Goal: Information Seeking & Learning: Learn about a topic

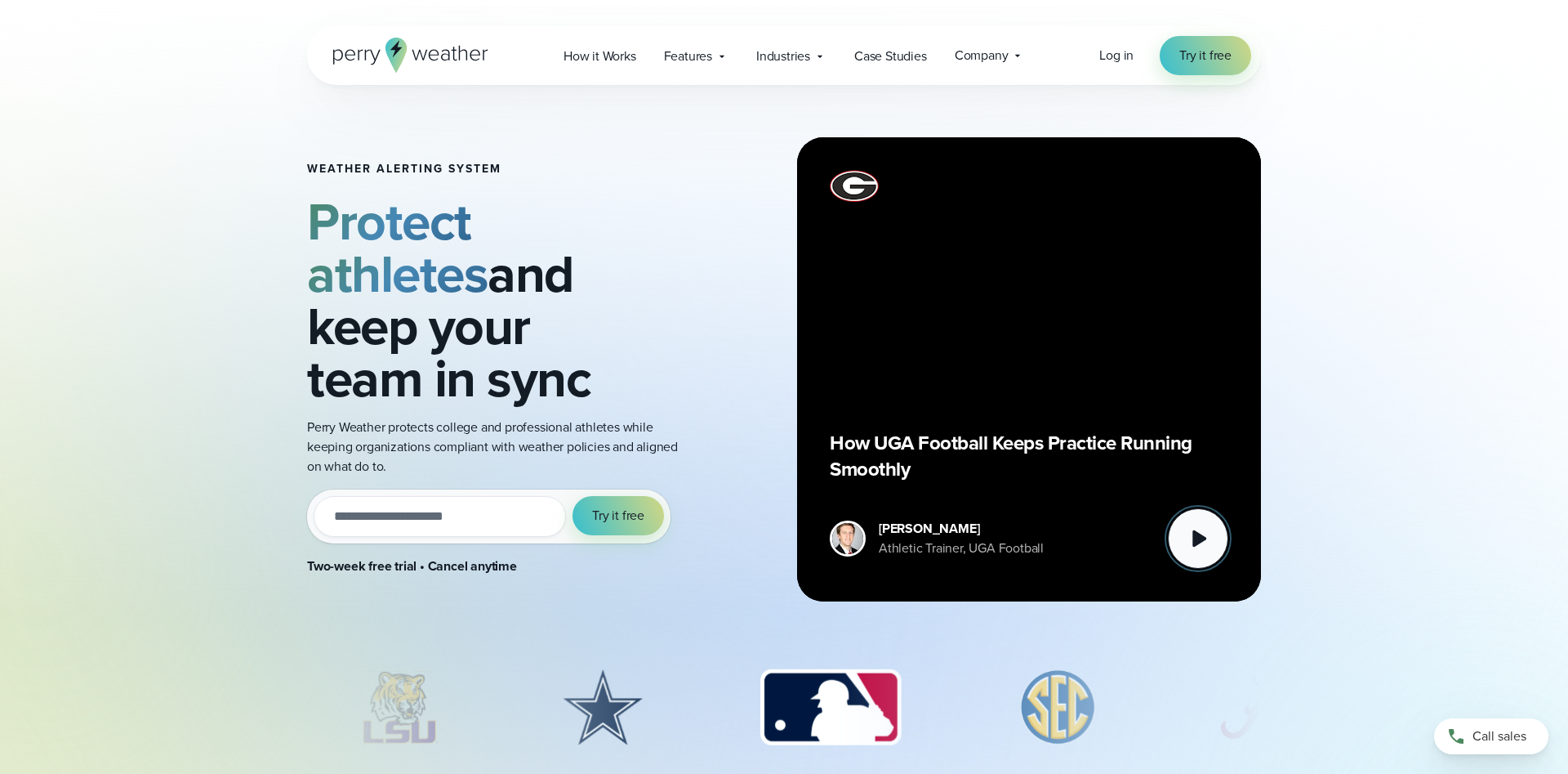
click at [1183, 529] on icon at bounding box center [1198, 539] width 33 height 33
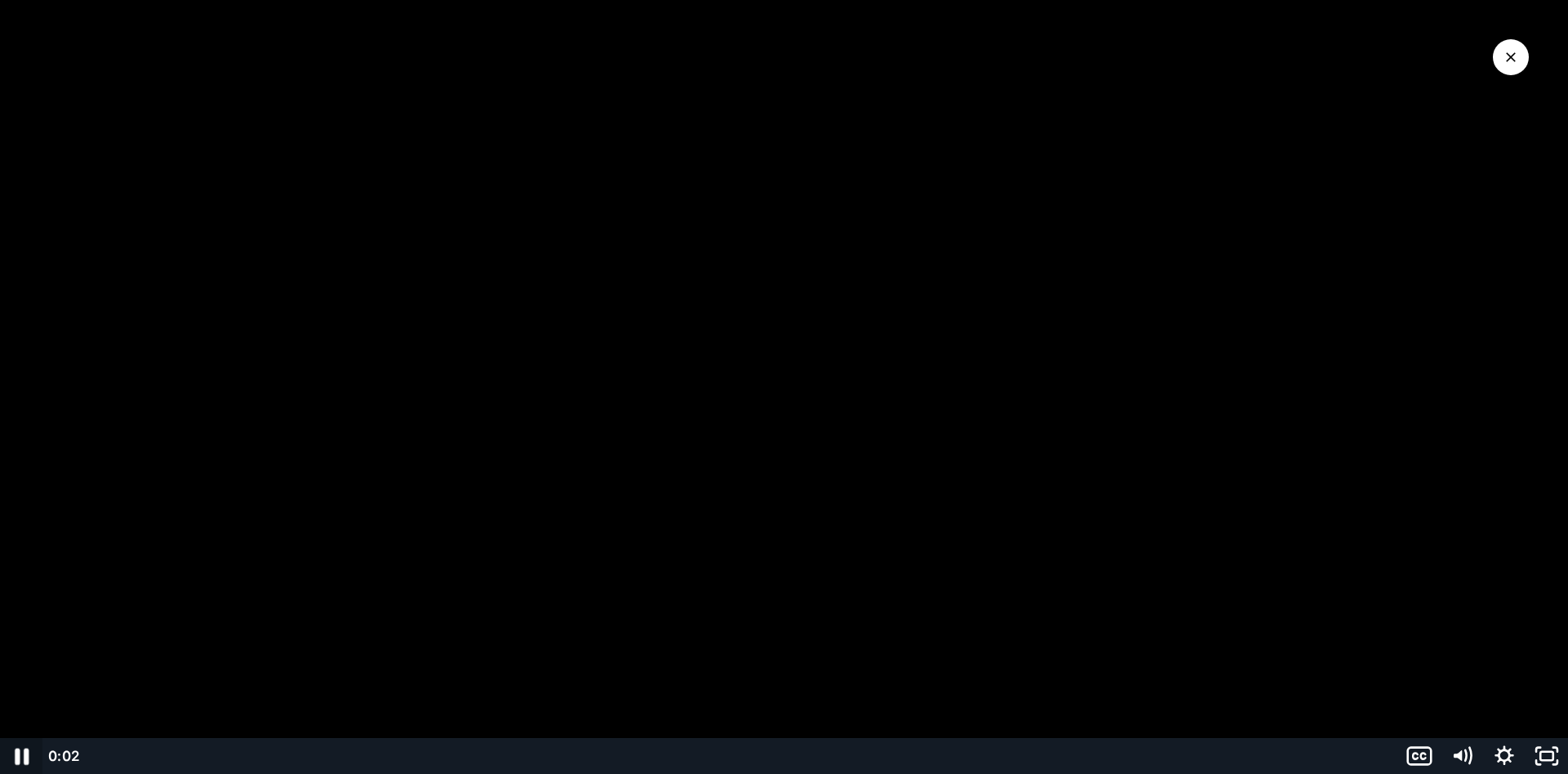
click at [11, 759] on icon "Pause" at bounding box center [22, 757] width 51 height 44
click at [1471, 755] on icon "Mute" at bounding box center [1462, 756] width 43 height 36
click at [12, 755] on icon "Play Video" at bounding box center [23, 757] width 51 height 44
click at [1464, 715] on div "Volume" at bounding box center [1462, 715] width 15 height 15
click at [28, 751] on icon "Pause" at bounding box center [21, 756] width 43 height 36
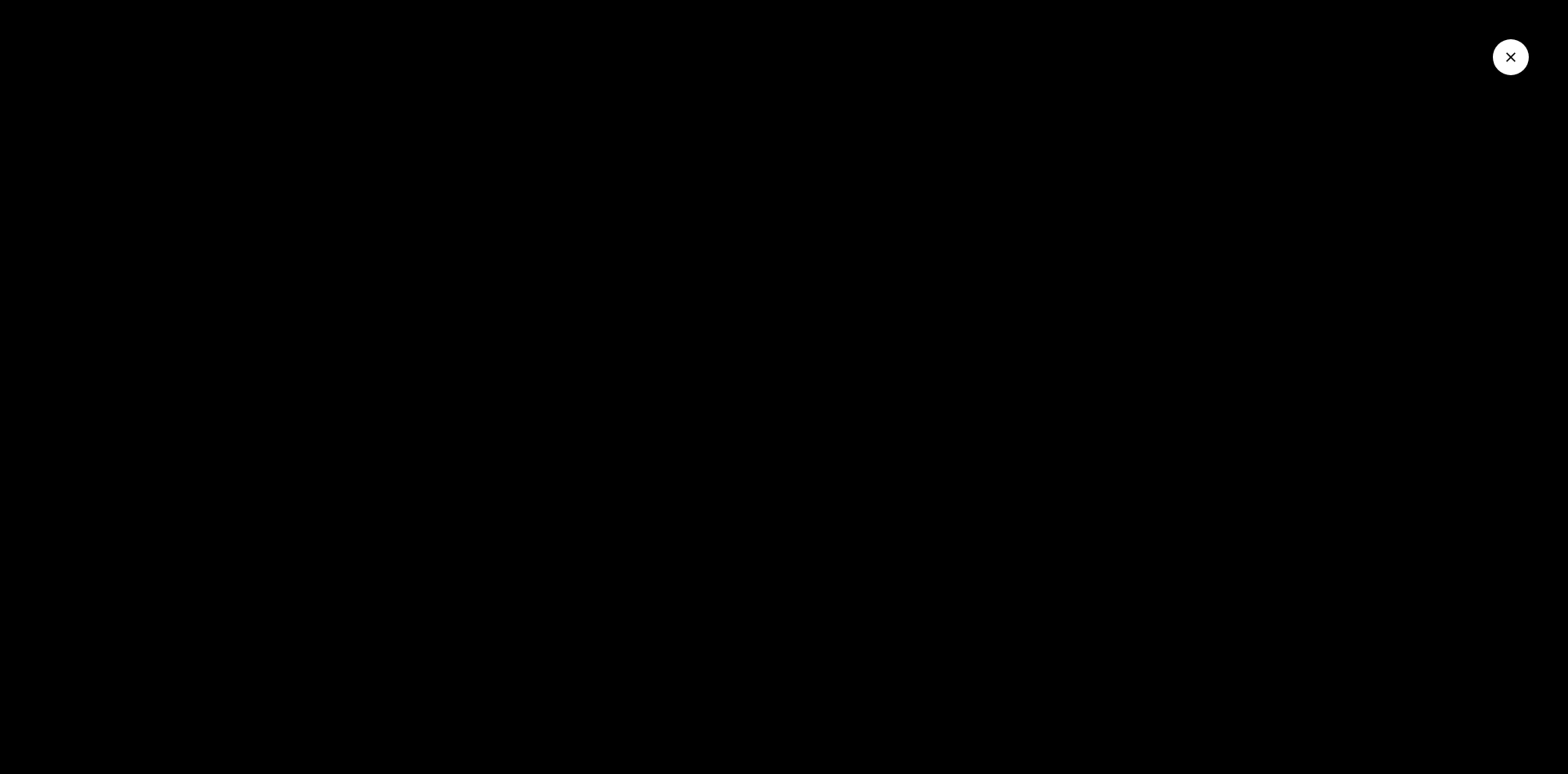
click at [1503, 65] on icon "Close Video" at bounding box center [1512, 57] width 16 height 16
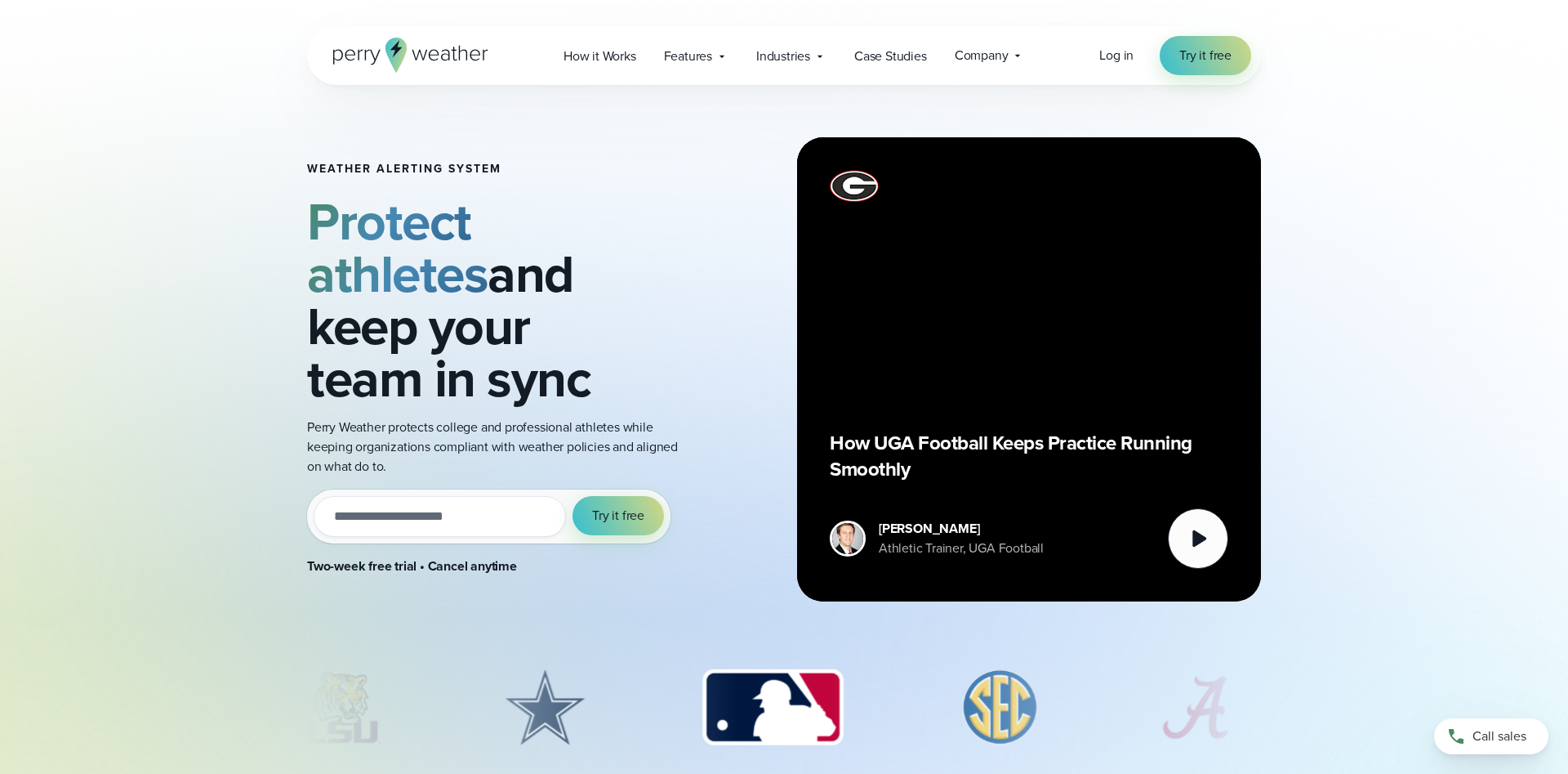
click at [1105, 406] on div "How UGA Football Keeps Practice Running Smoothly" at bounding box center [1030, 369] width 399 height 399
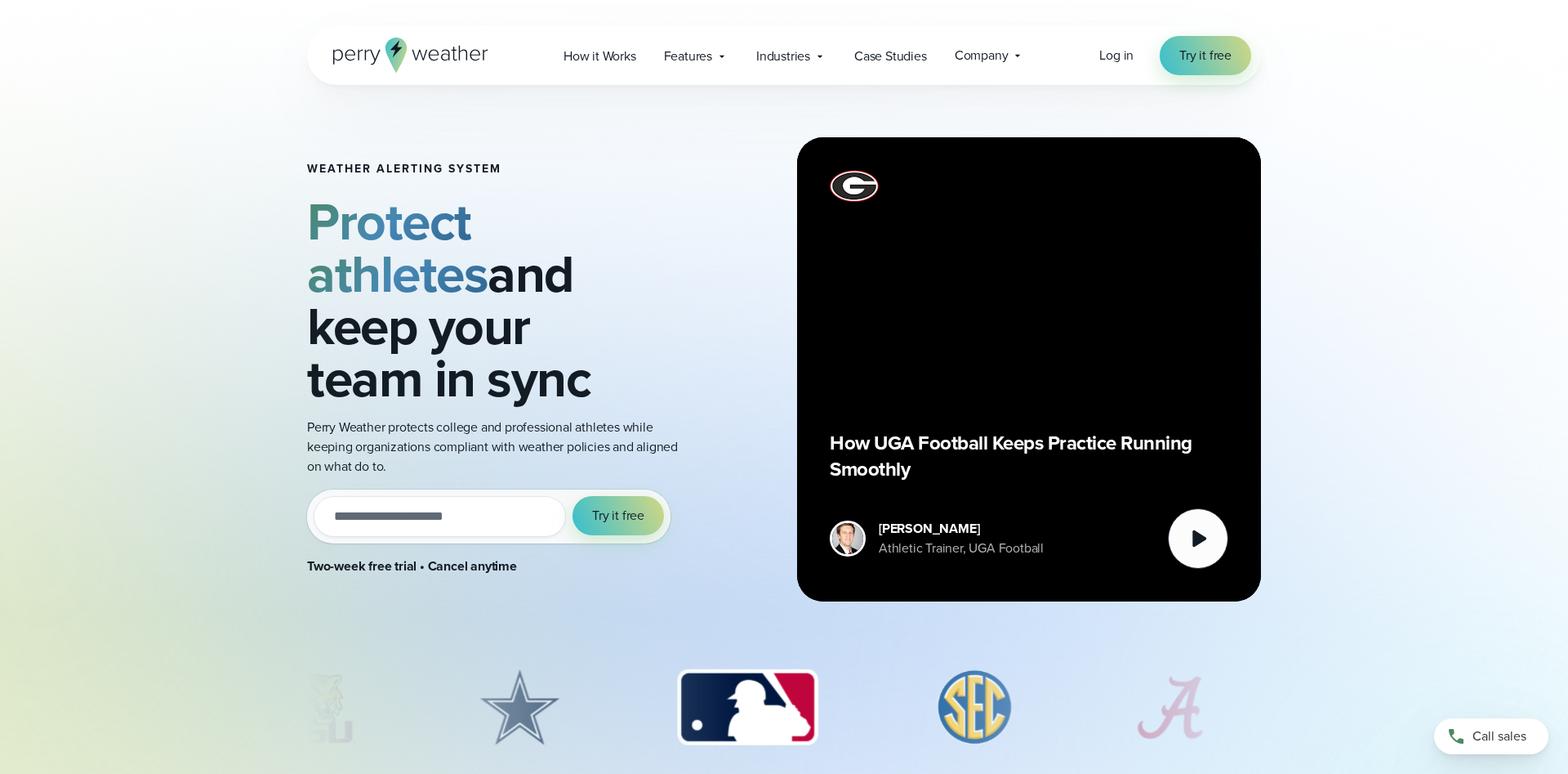
click at [1008, 382] on div "How UGA Football Keeps Practice Running Smoothly" at bounding box center [1030, 369] width 399 height 399
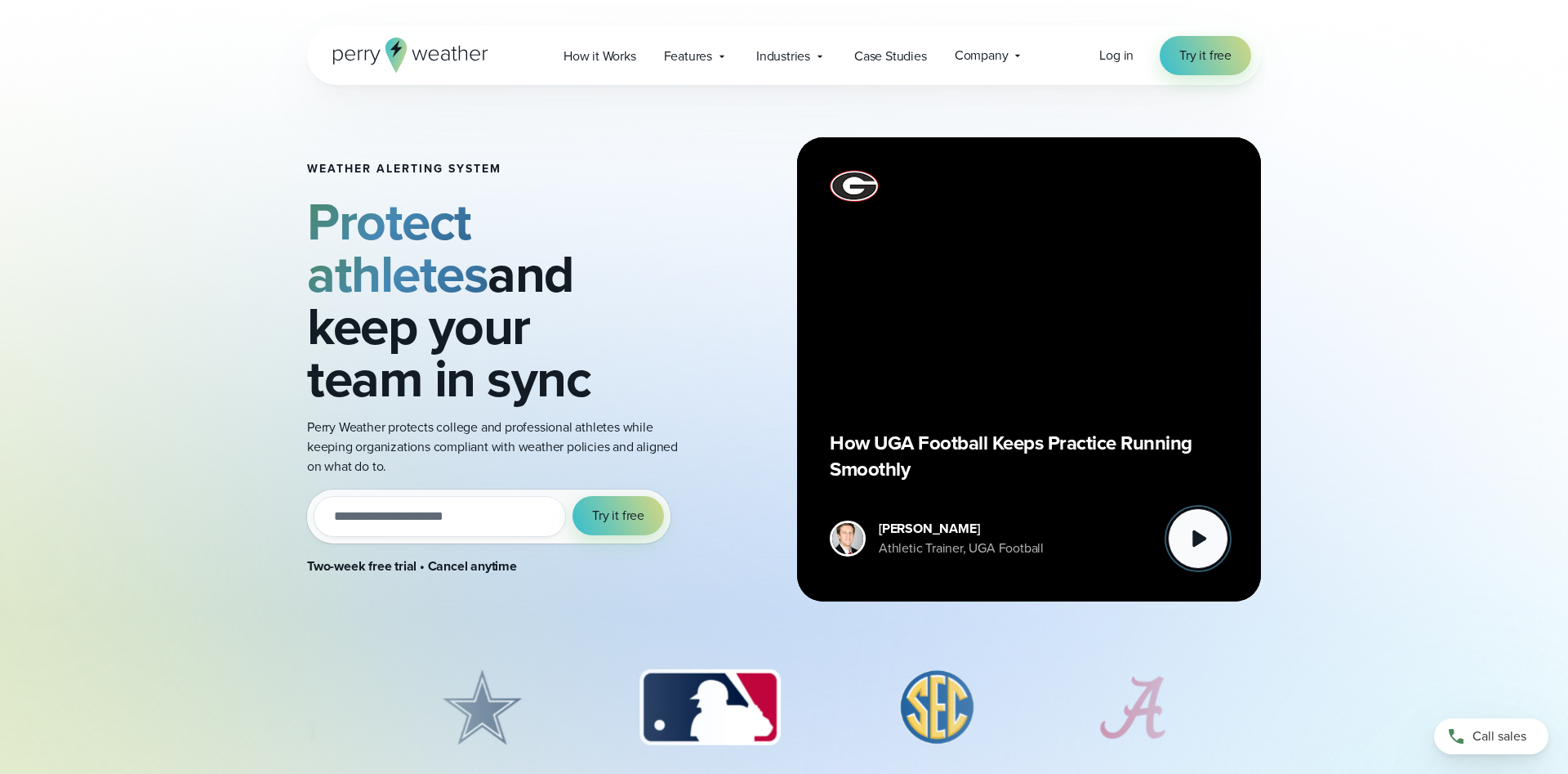
click at [1184, 547] on icon at bounding box center [1198, 539] width 33 height 33
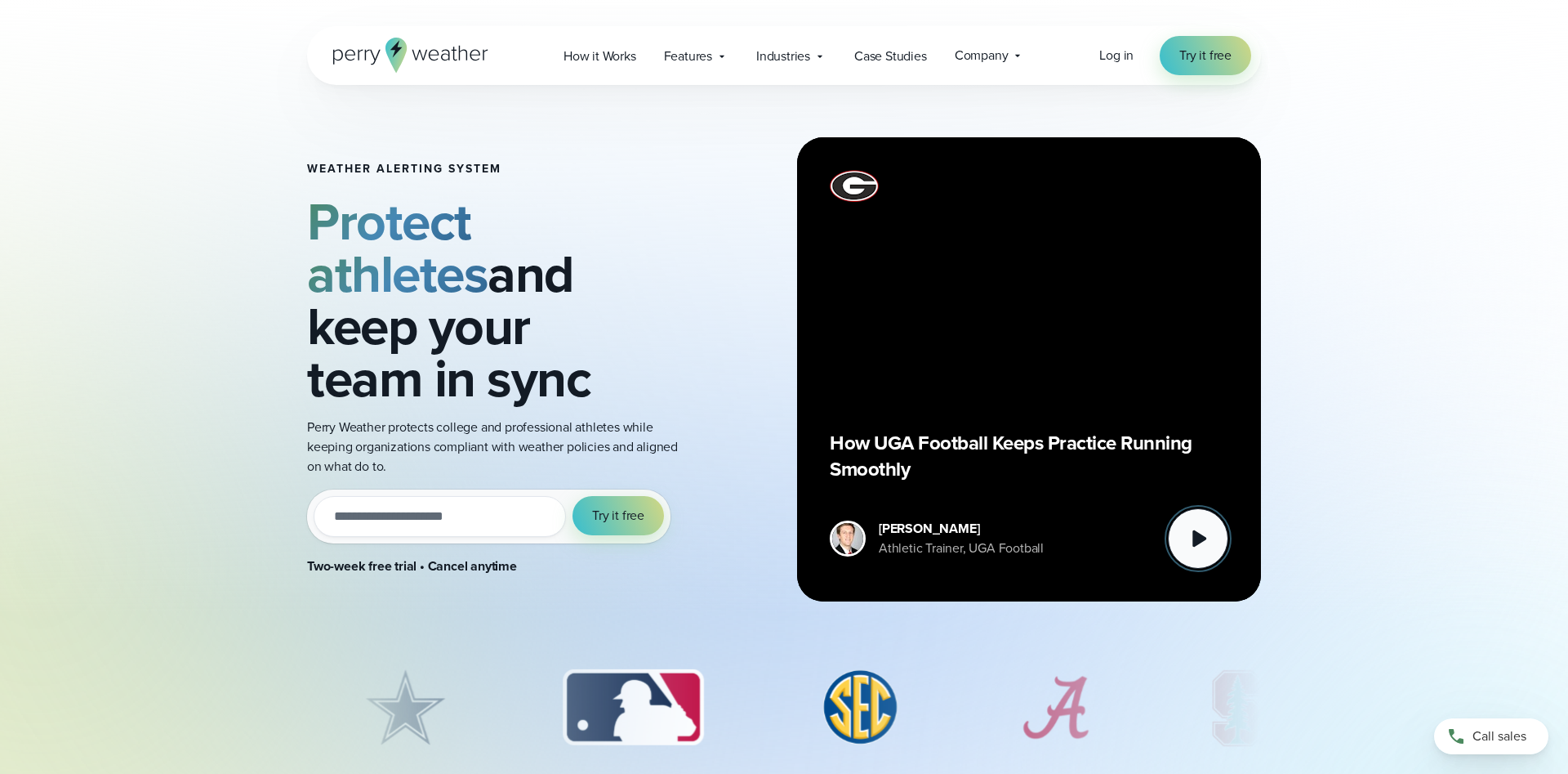
click at [1205, 546] on icon at bounding box center [1198, 539] width 33 height 33
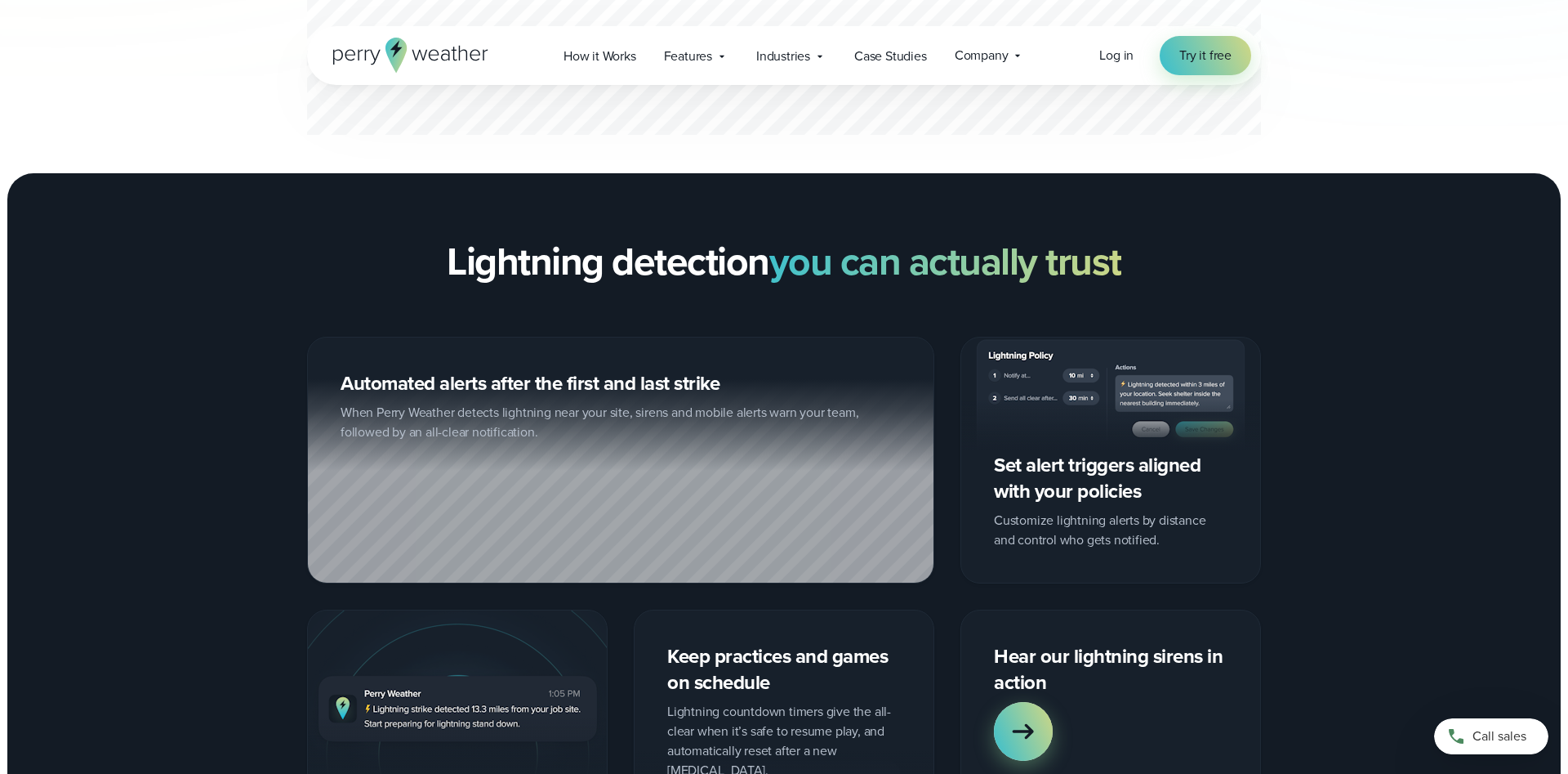
scroll to position [1418, 0]
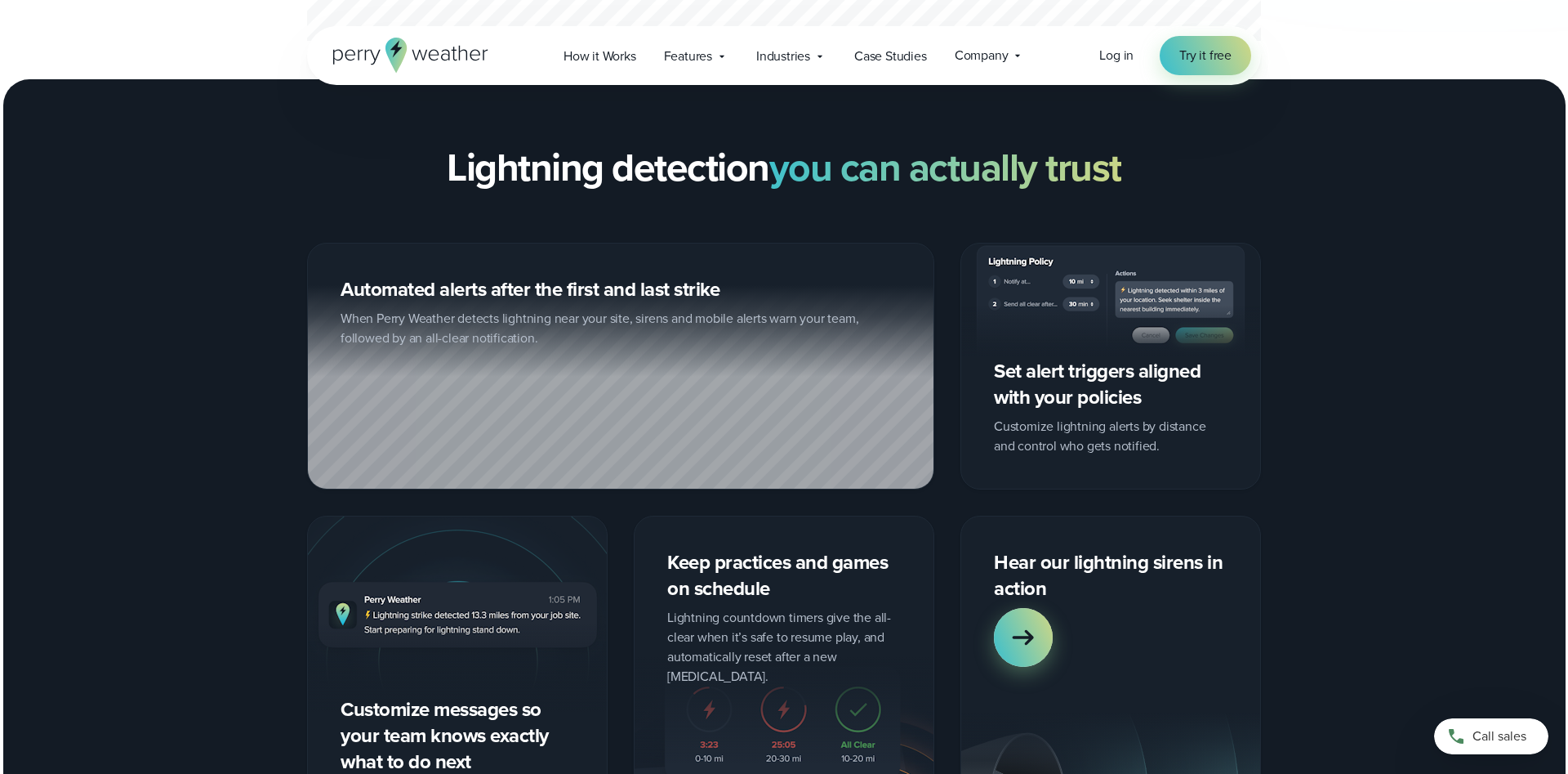
click at [1141, 439] on div "Set alert triggers aligned with your policies Customize lightning alerts by dis…" at bounding box center [1111, 366] width 301 height 247
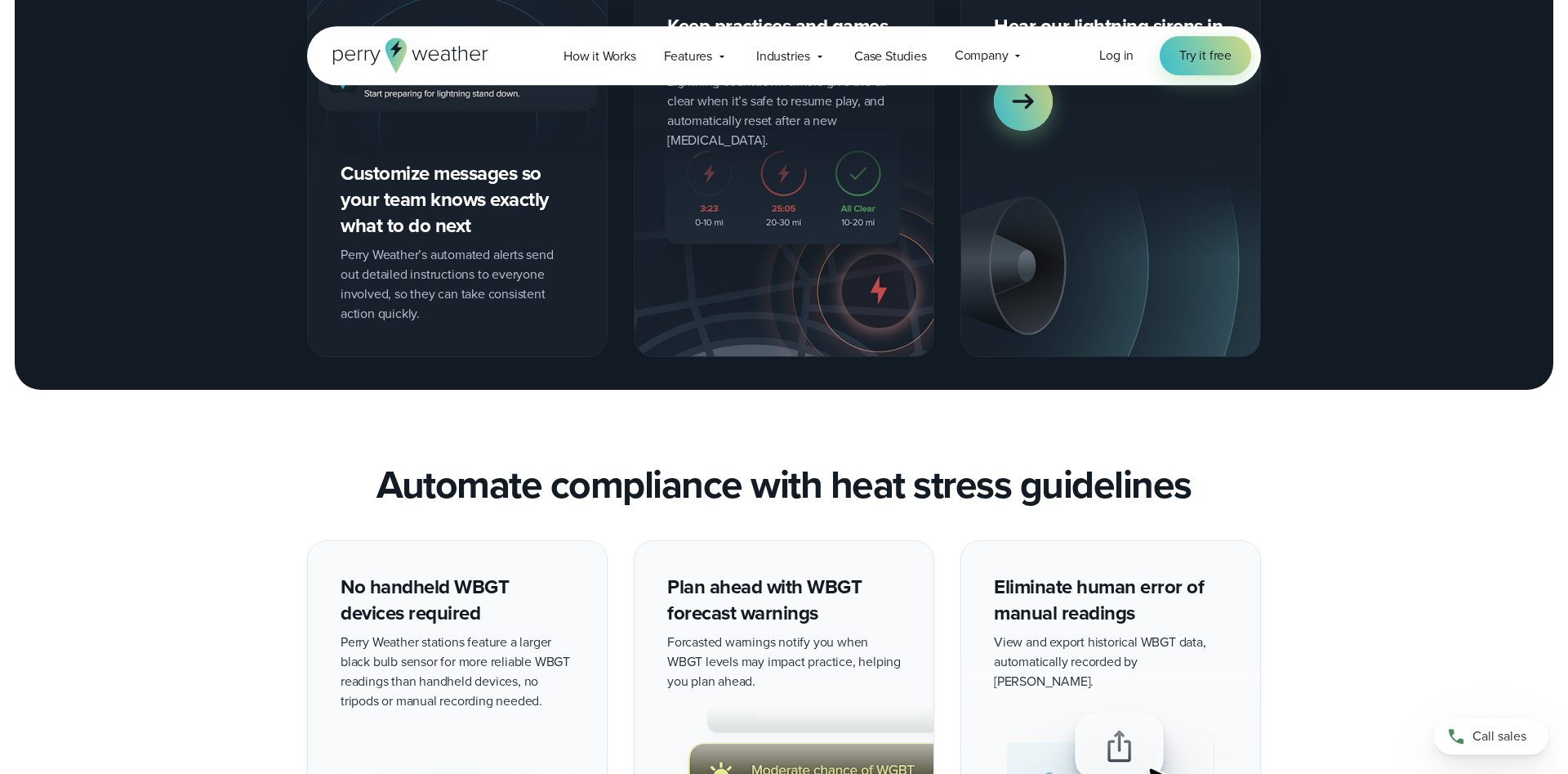
scroll to position [1917, 0]
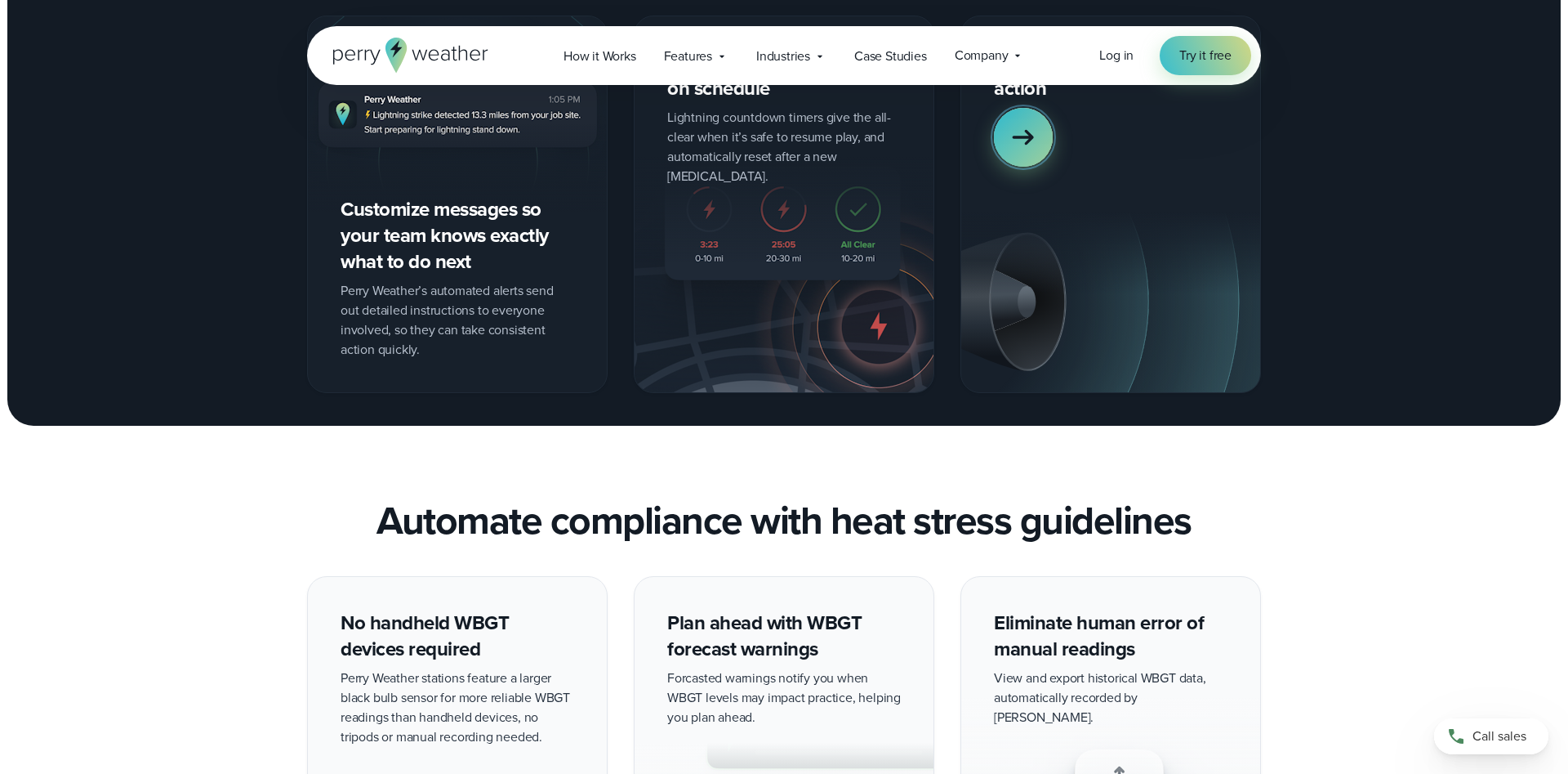
click at [1031, 146] on icon at bounding box center [1023, 138] width 33 height 33
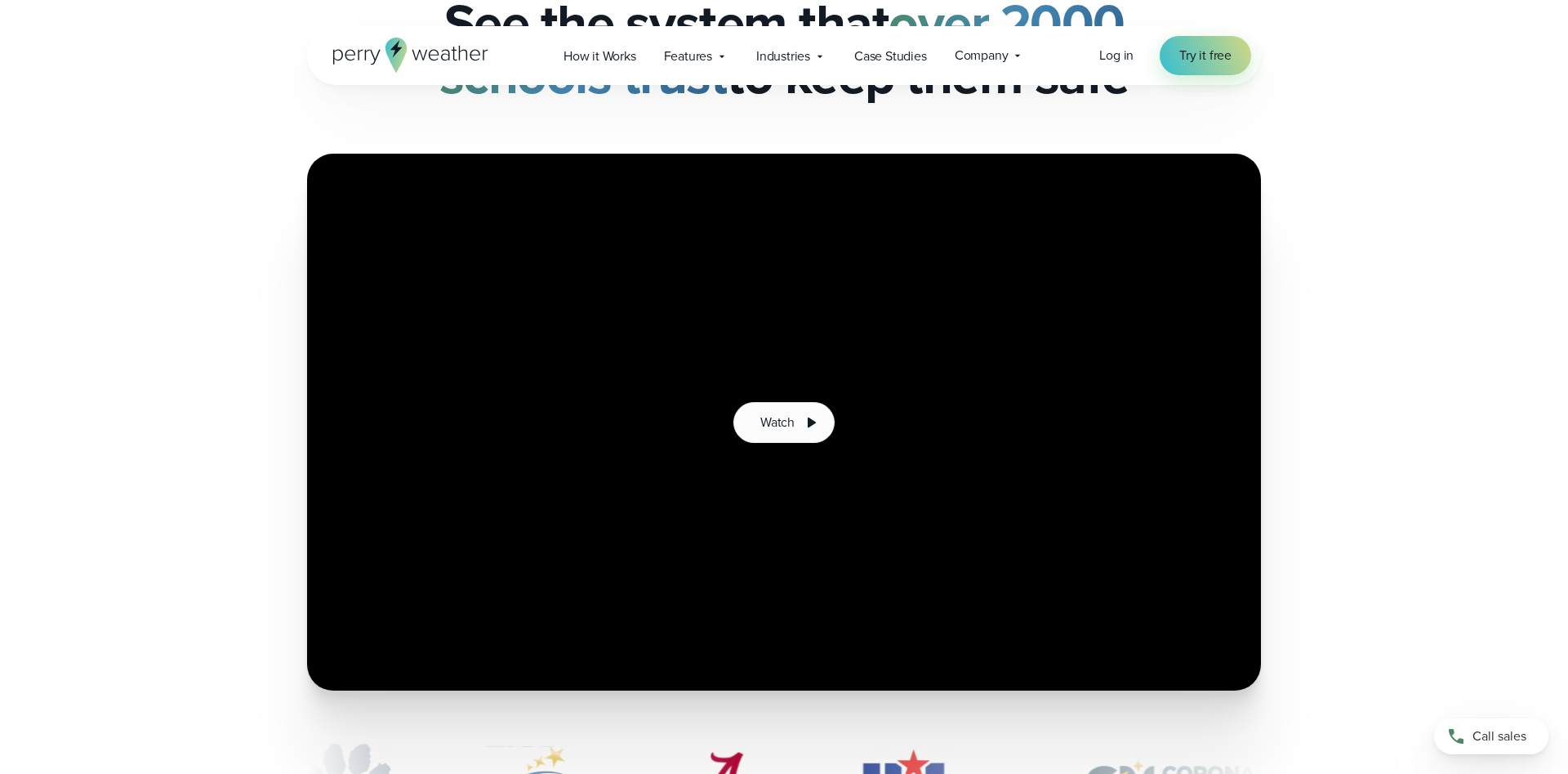
scroll to position [167, 0]
click at [783, 415] on span "Watch" at bounding box center [778, 423] width 35 height 20
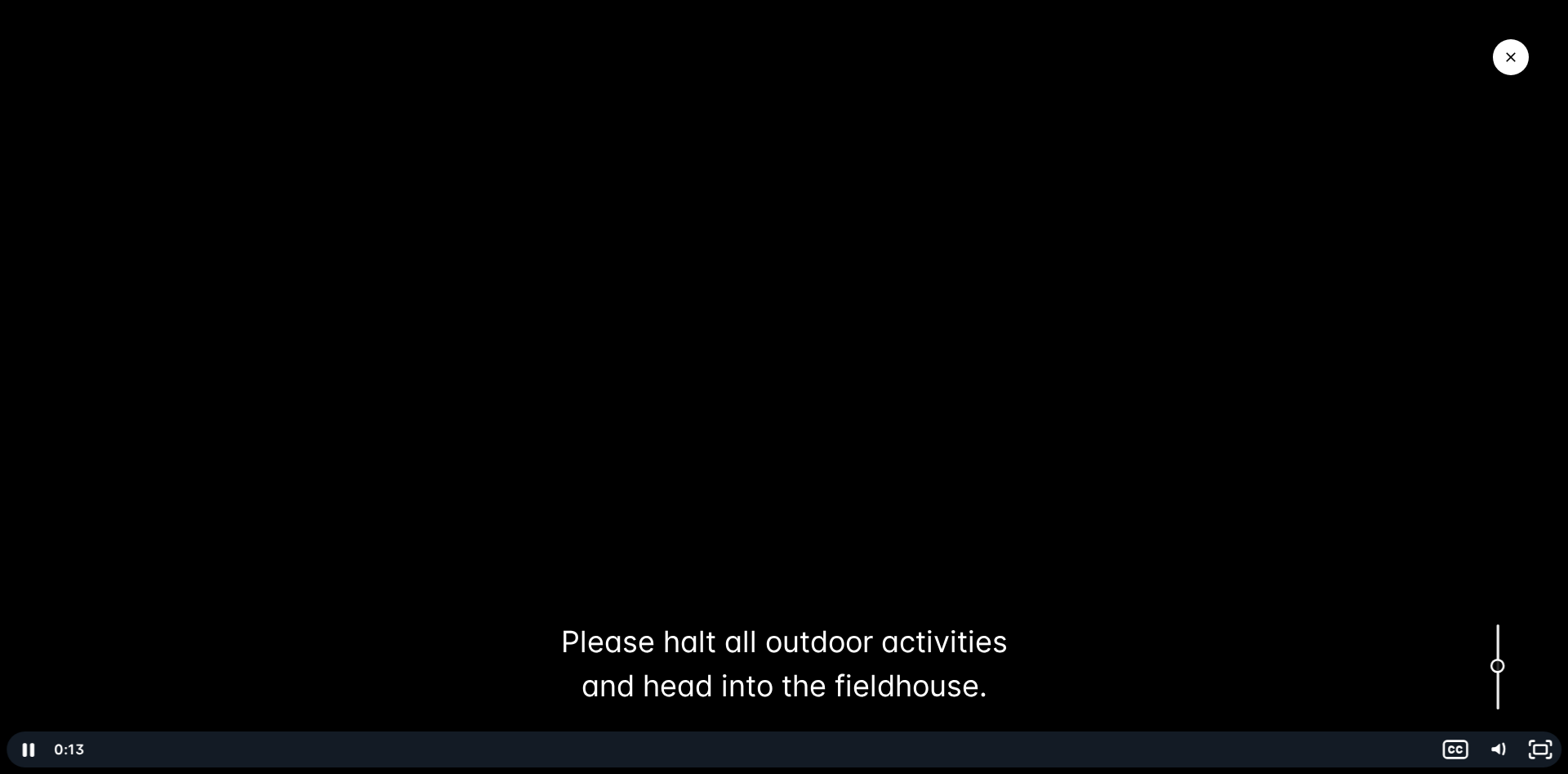
drag, startPoint x: 1500, startPoint y: 704, endPoint x: 1511, endPoint y: 667, distance: 38.6
click at [1511, 667] on div "Volume" at bounding box center [1499, 666] width 27 height 27
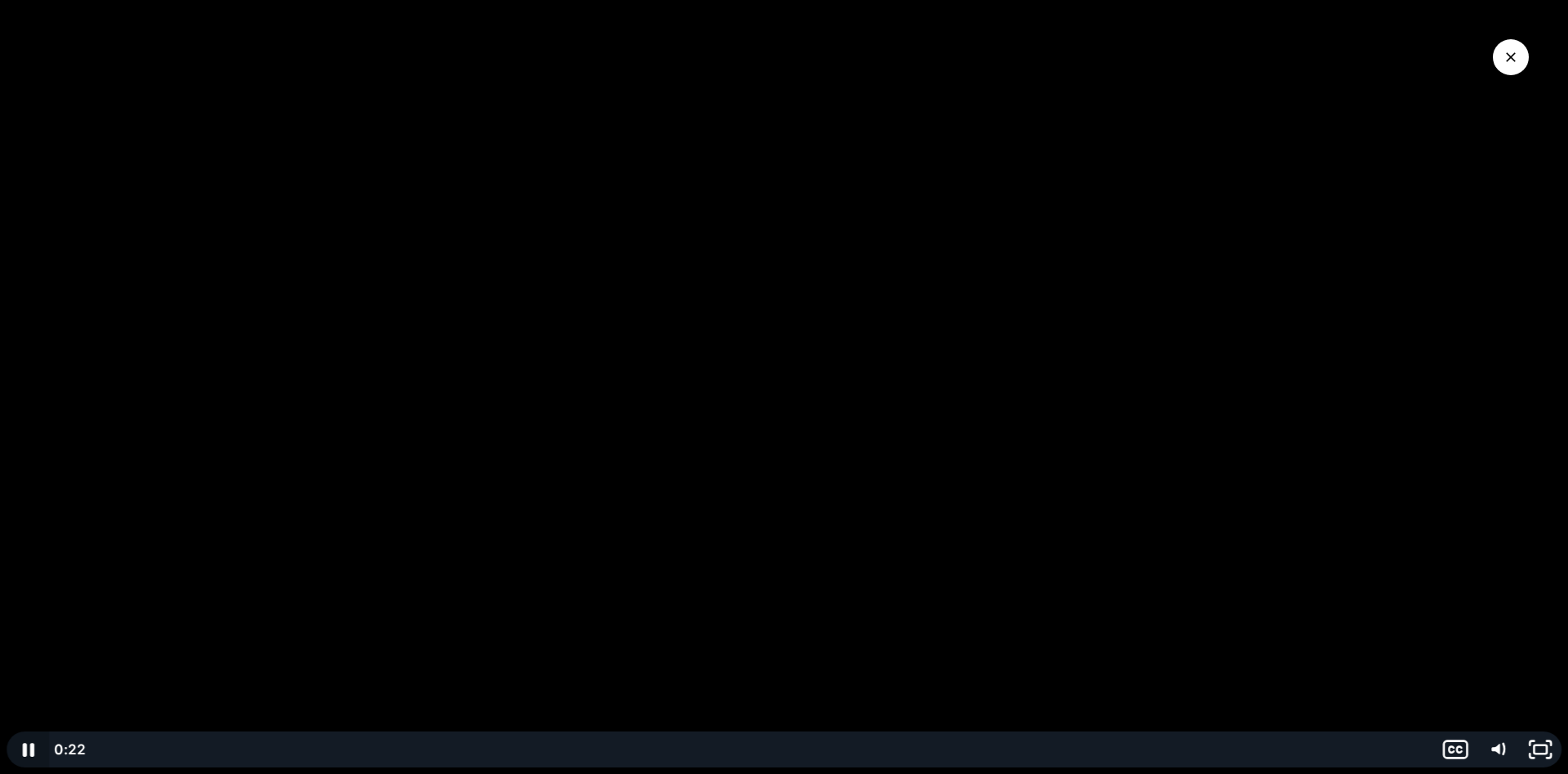
click at [32, 749] on icon "Pause" at bounding box center [27, 749] width 12 height 14
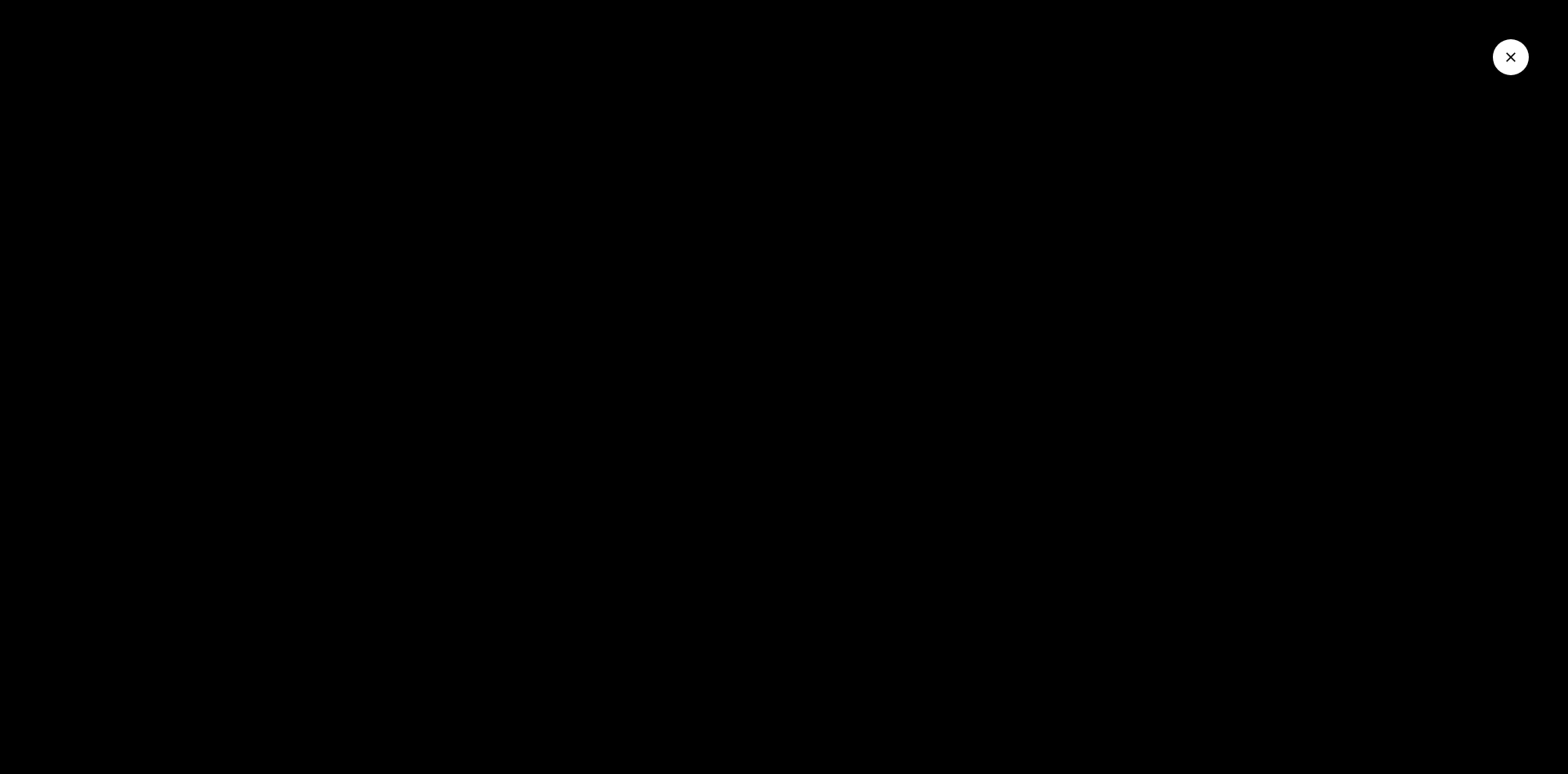
click at [1519, 61] on icon "Close Video" at bounding box center [1512, 57] width 16 height 16
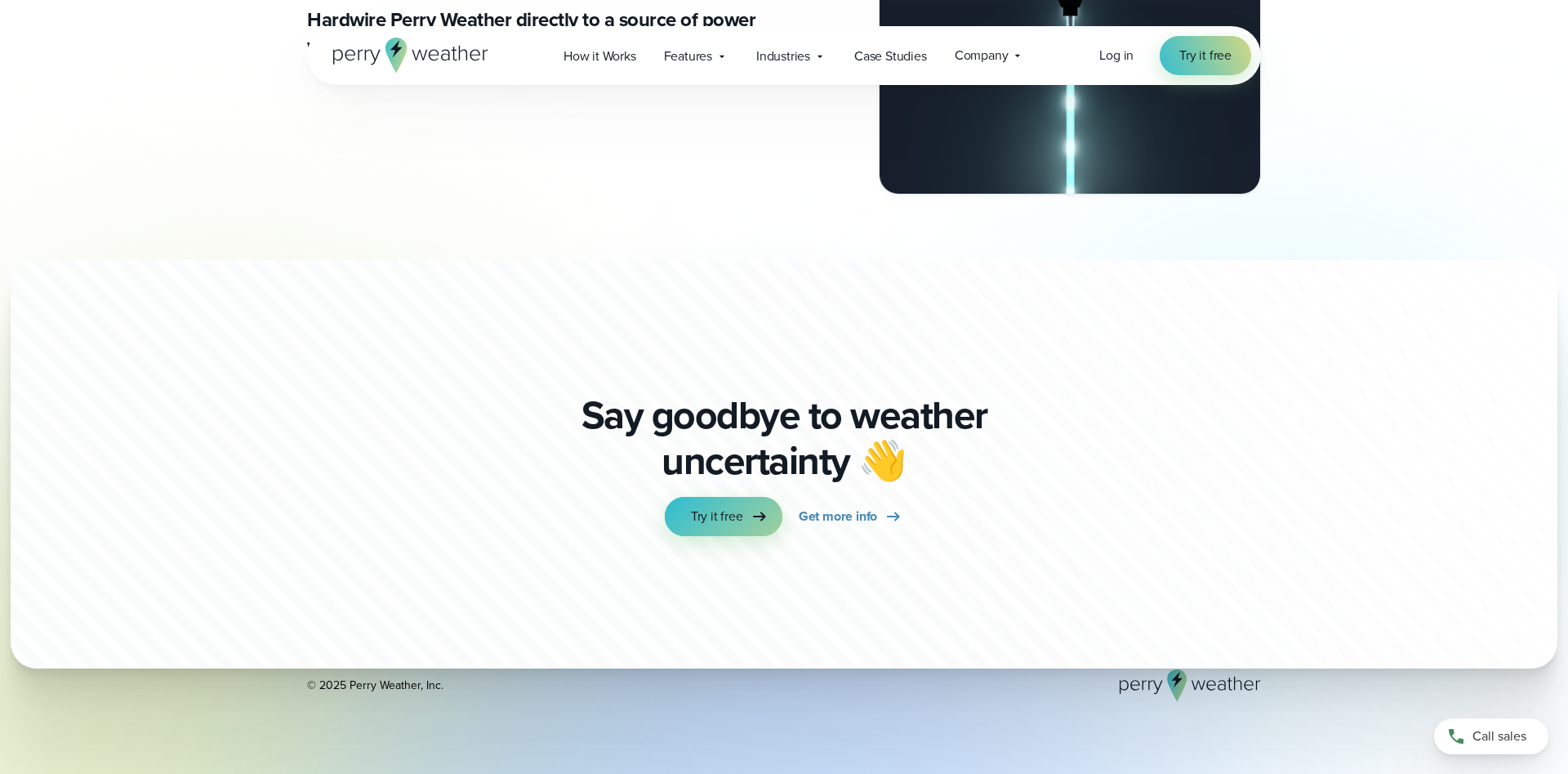
scroll to position [9303, 0]
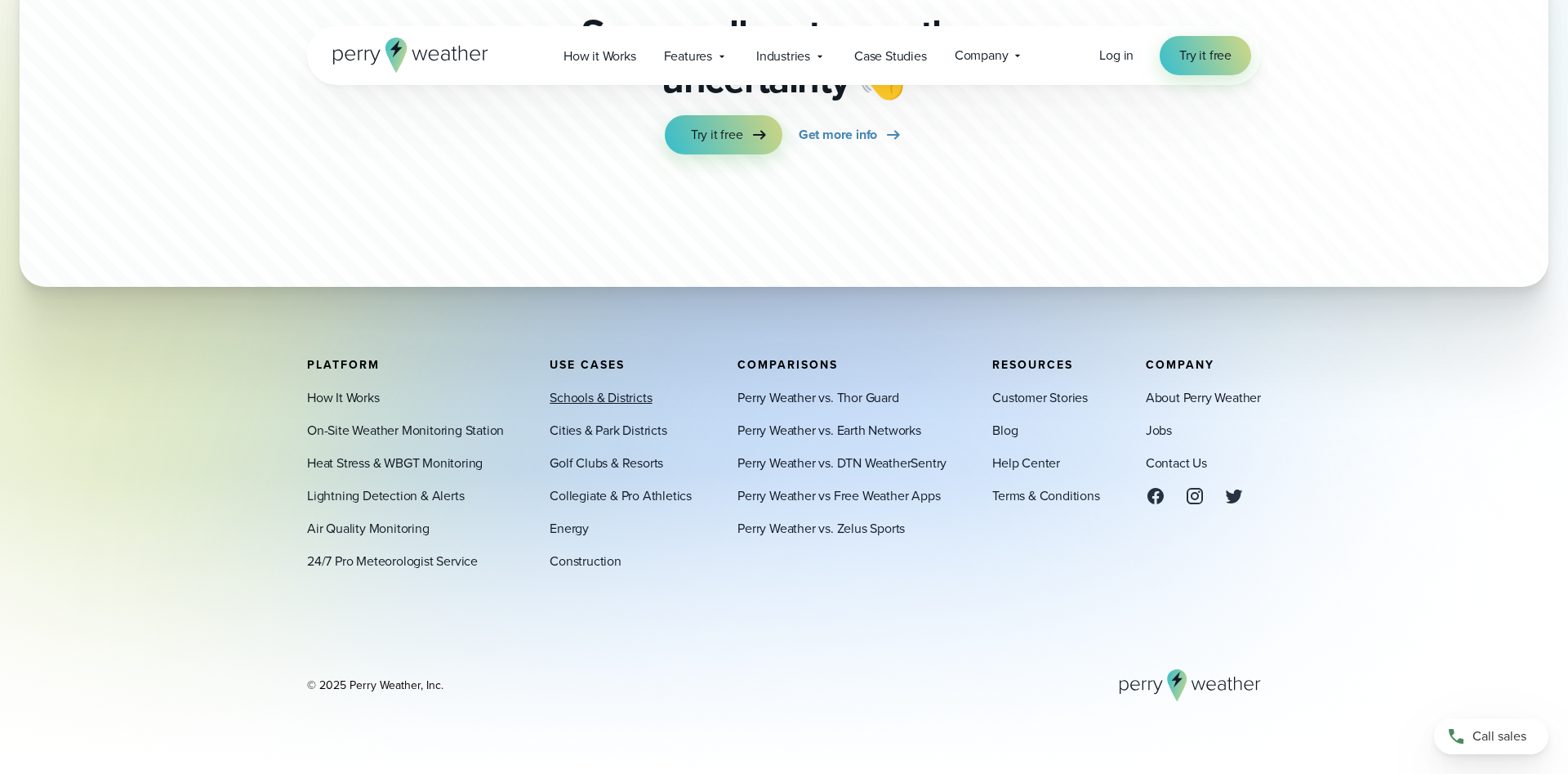
click at [611, 399] on link "Schools & Districts" at bounding box center [600, 398] width 102 height 20
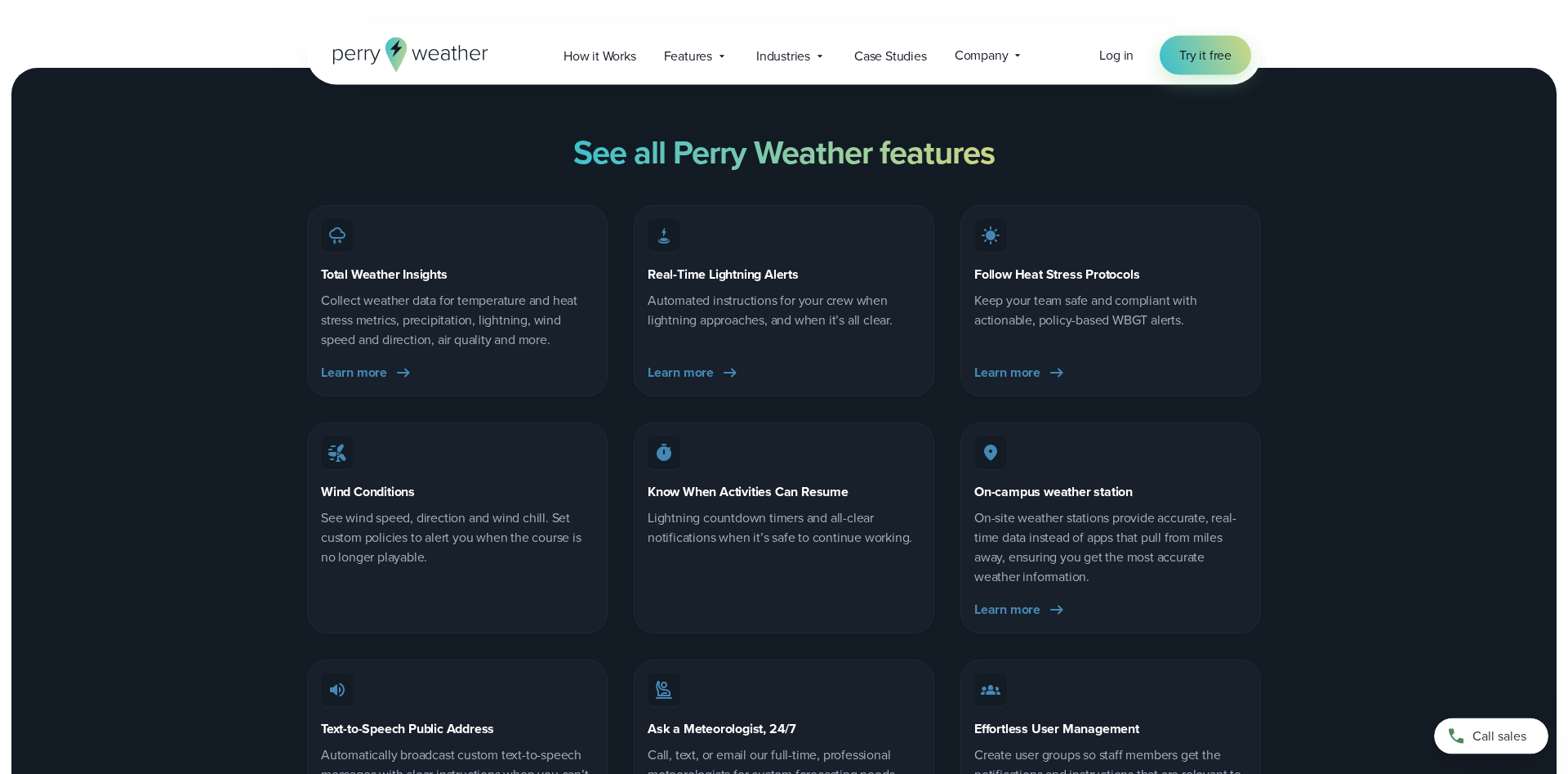
scroll to position [6670, 0]
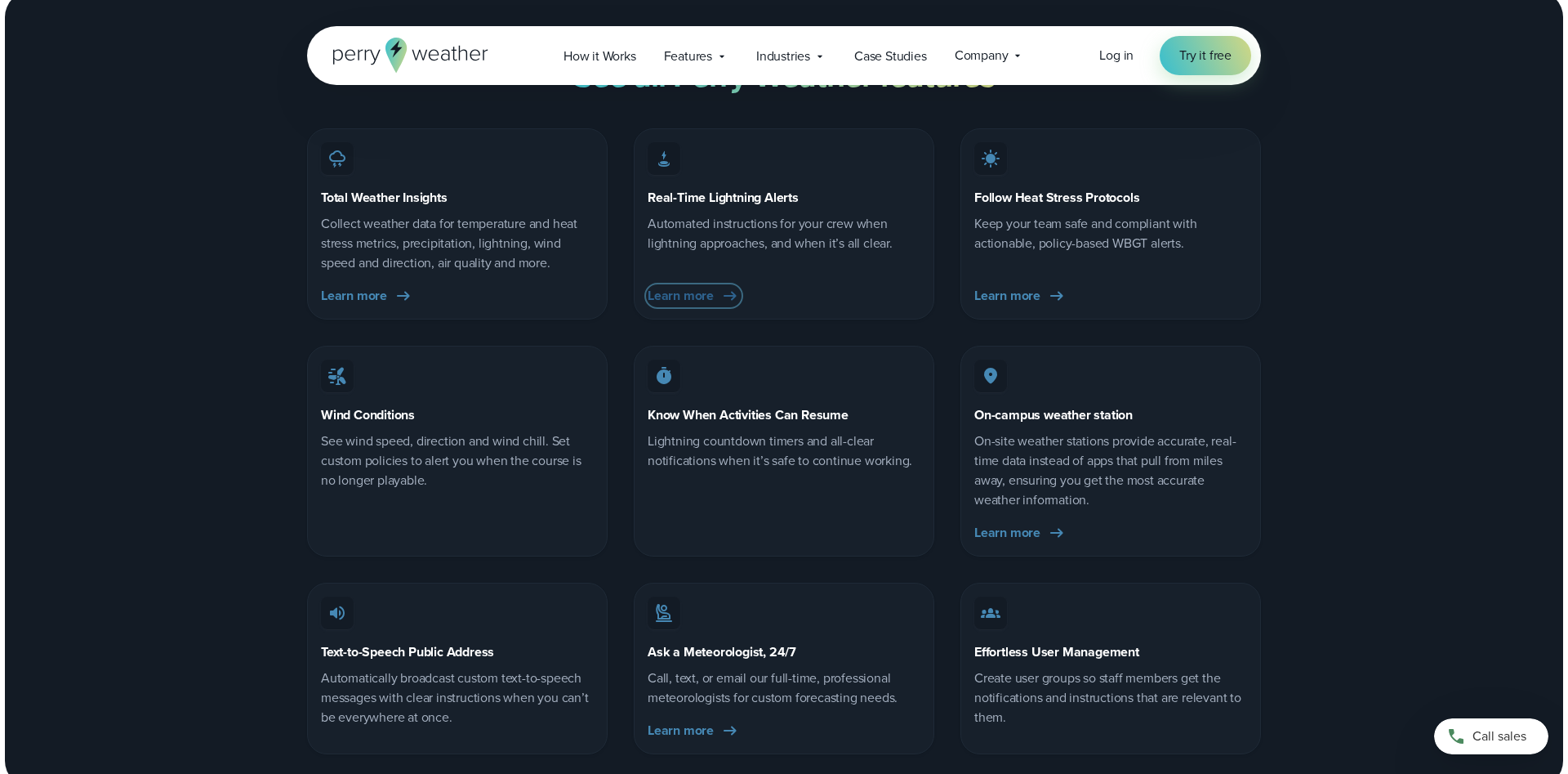
click at [711, 286] on span "Learn more" at bounding box center [681, 296] width 67 height 20
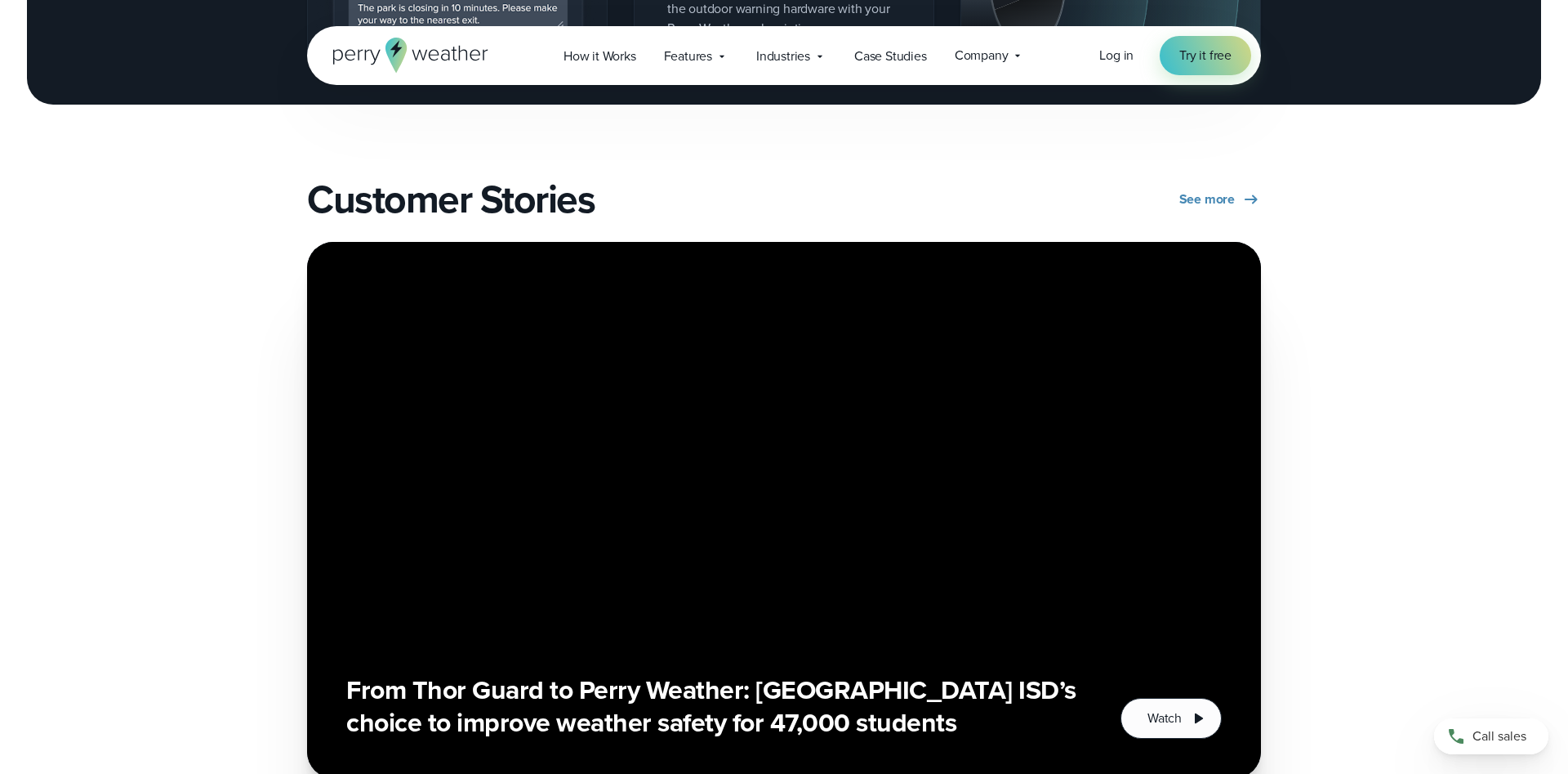
scroll to position [3001, 0]
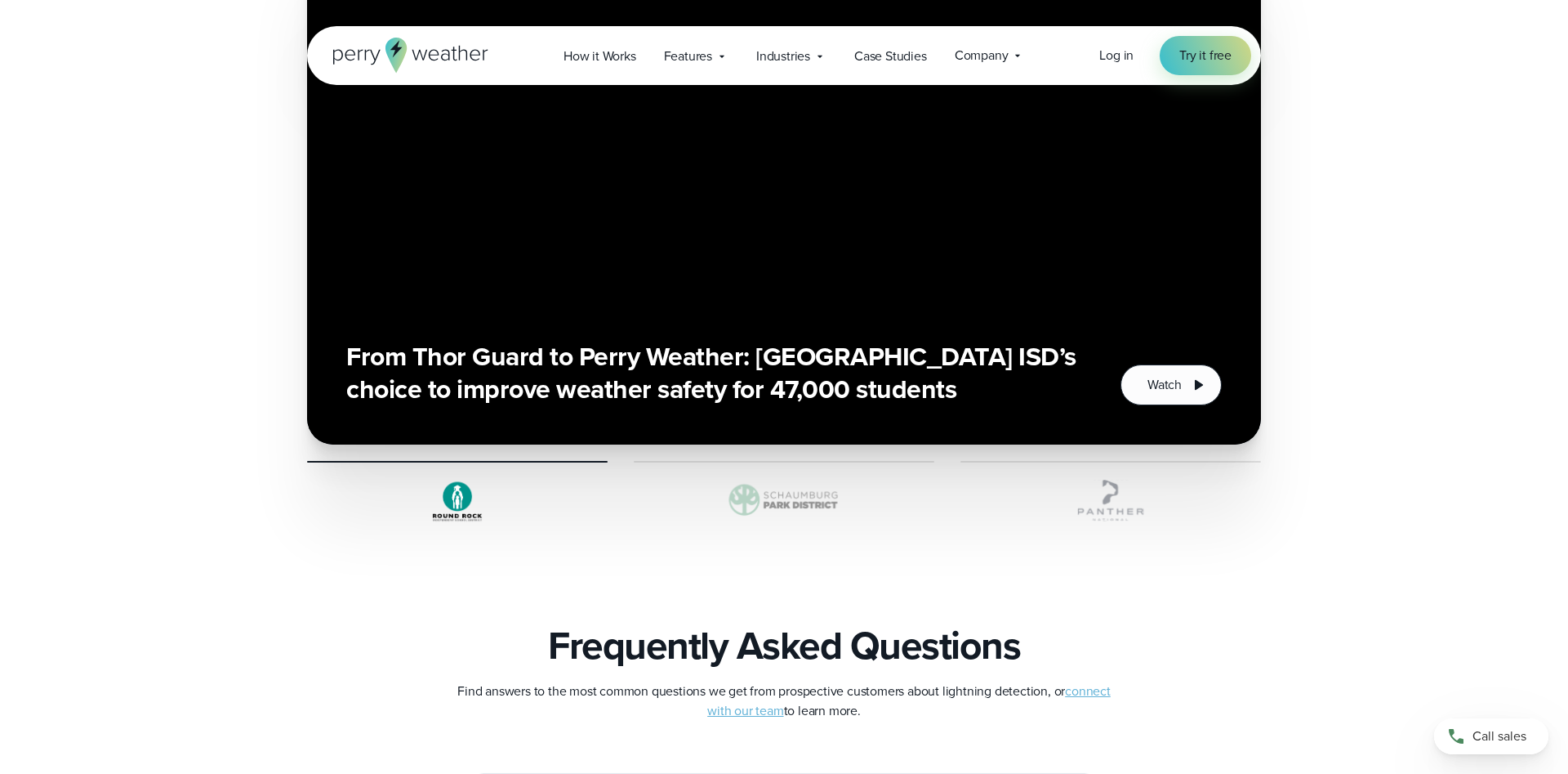
click at [1131, 498] on img at bounding box center [1111, 501] width 301 height 49
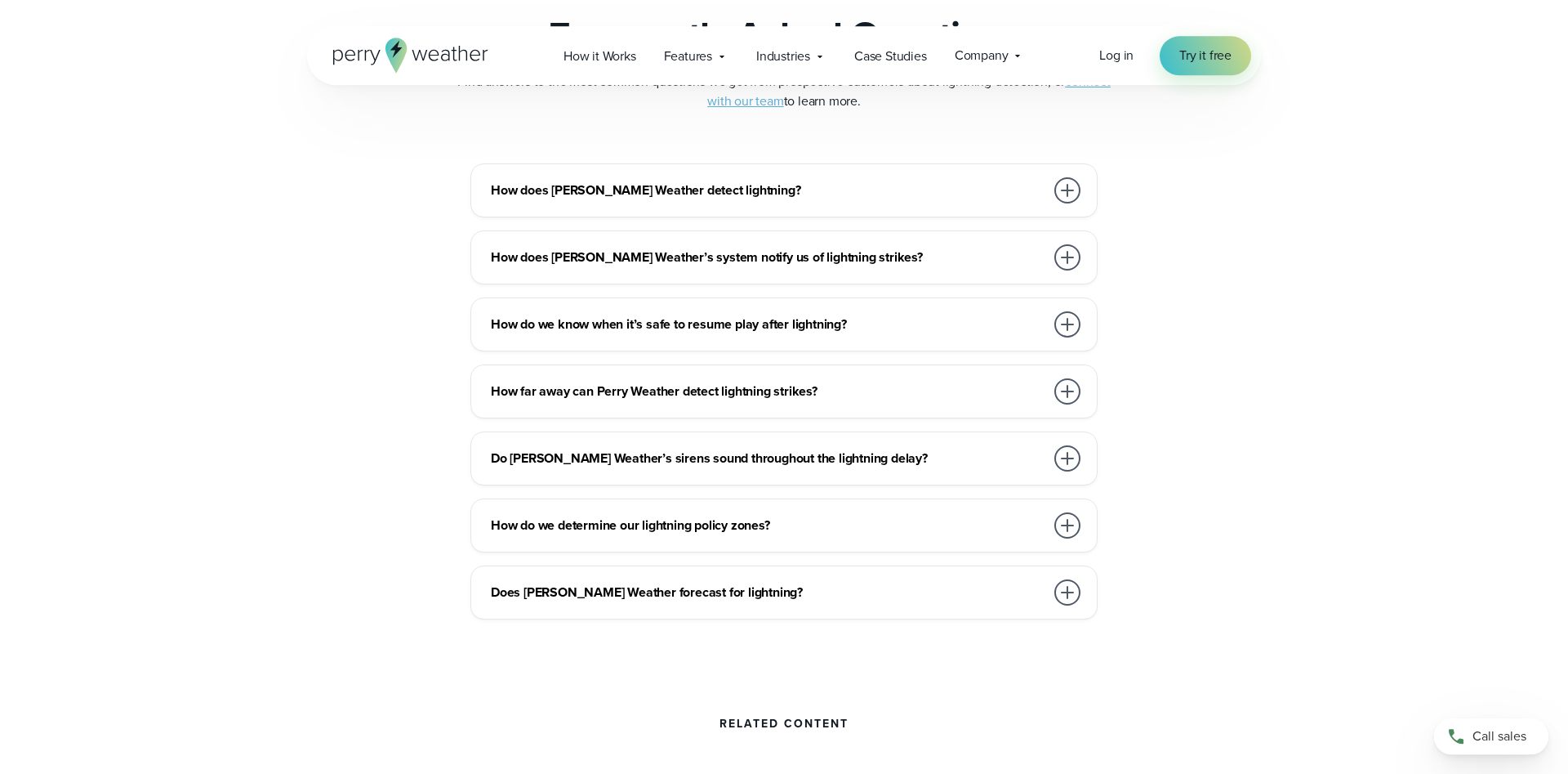
scroll to position [3669, 0]
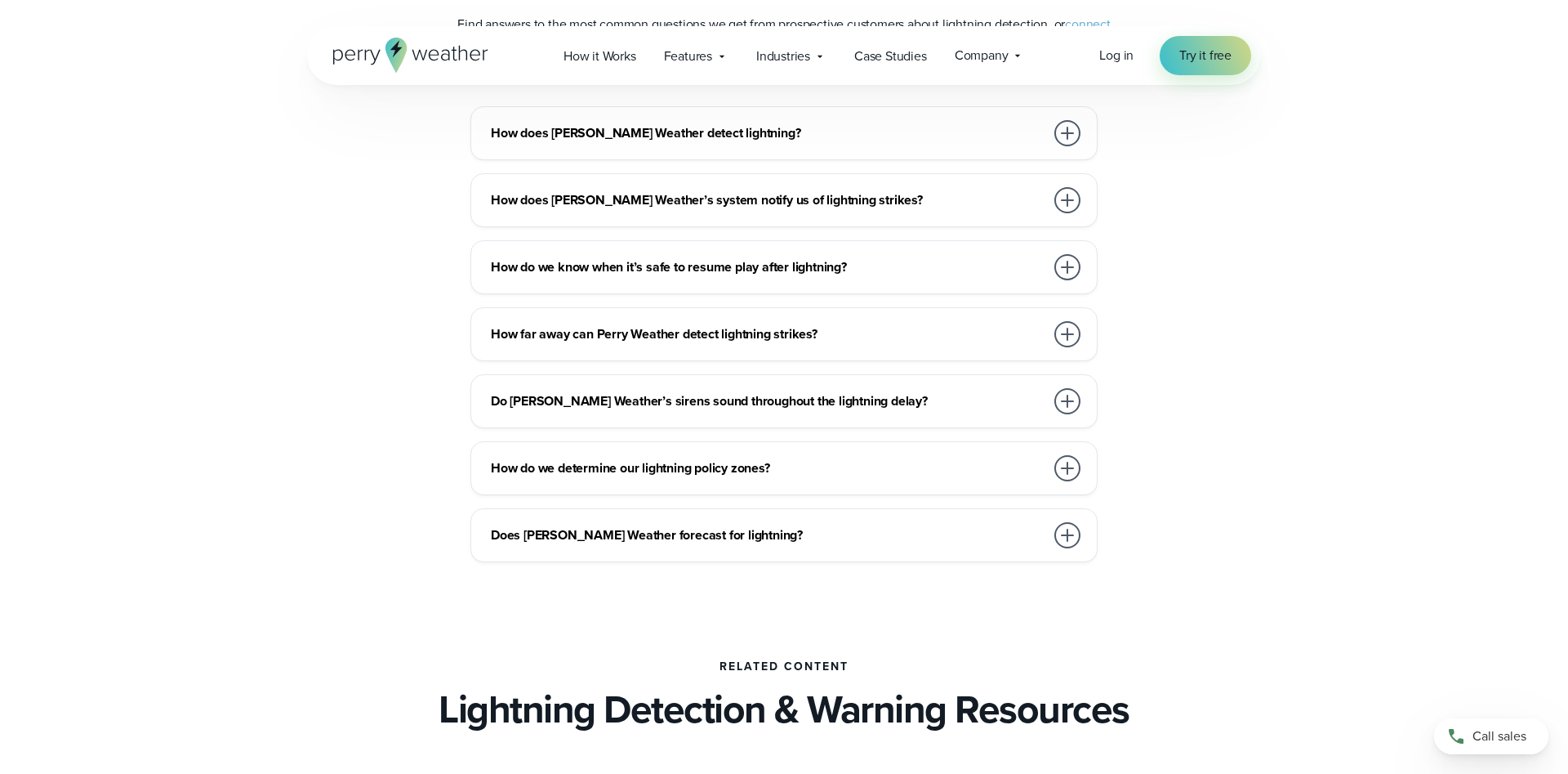
click at [1064, 202] on div at bounding box center [1067, 200] width 26 height 26
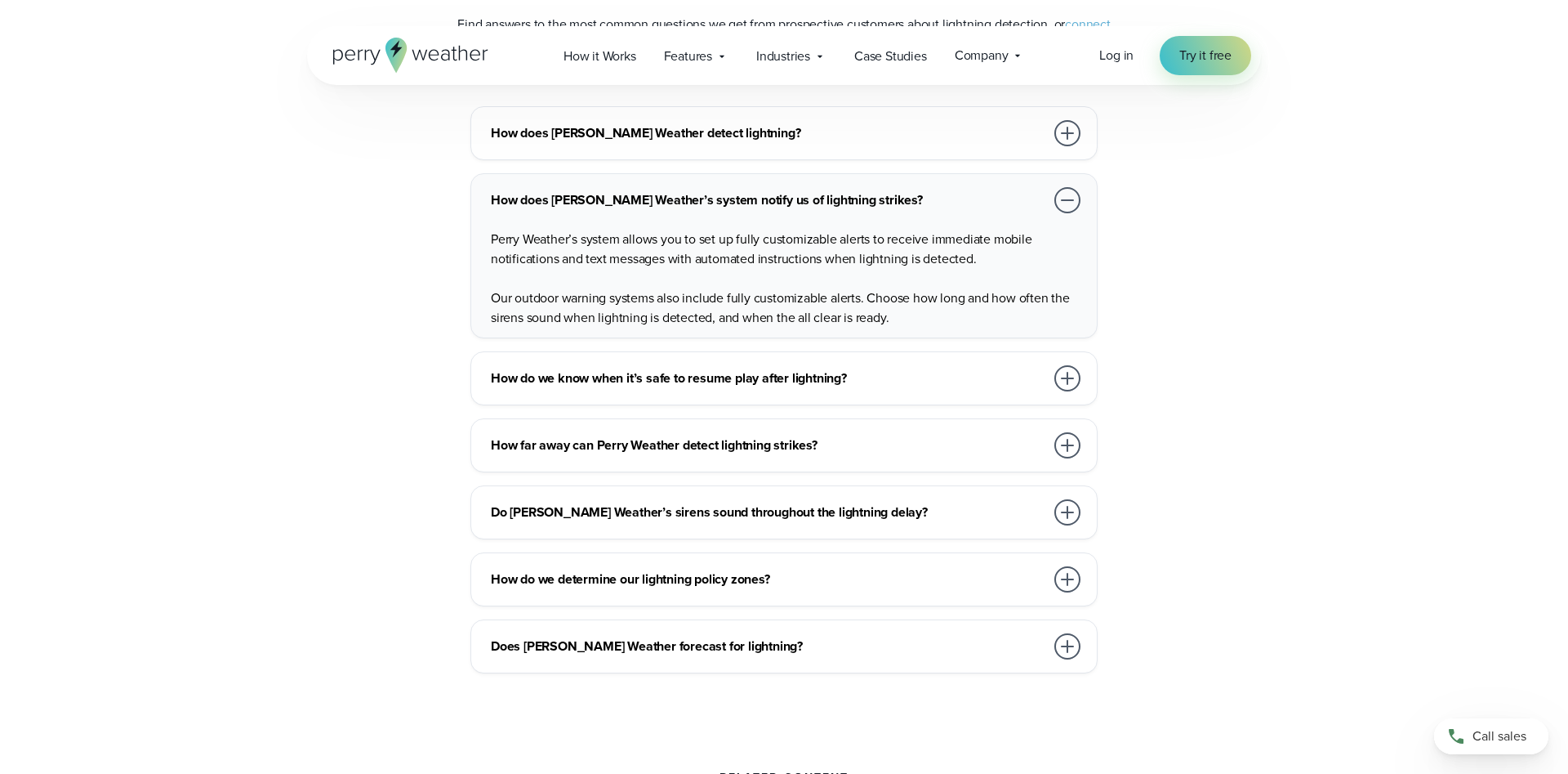
click at [1064, 525] on div at bounding box center [1067, 512] width 26 height 26
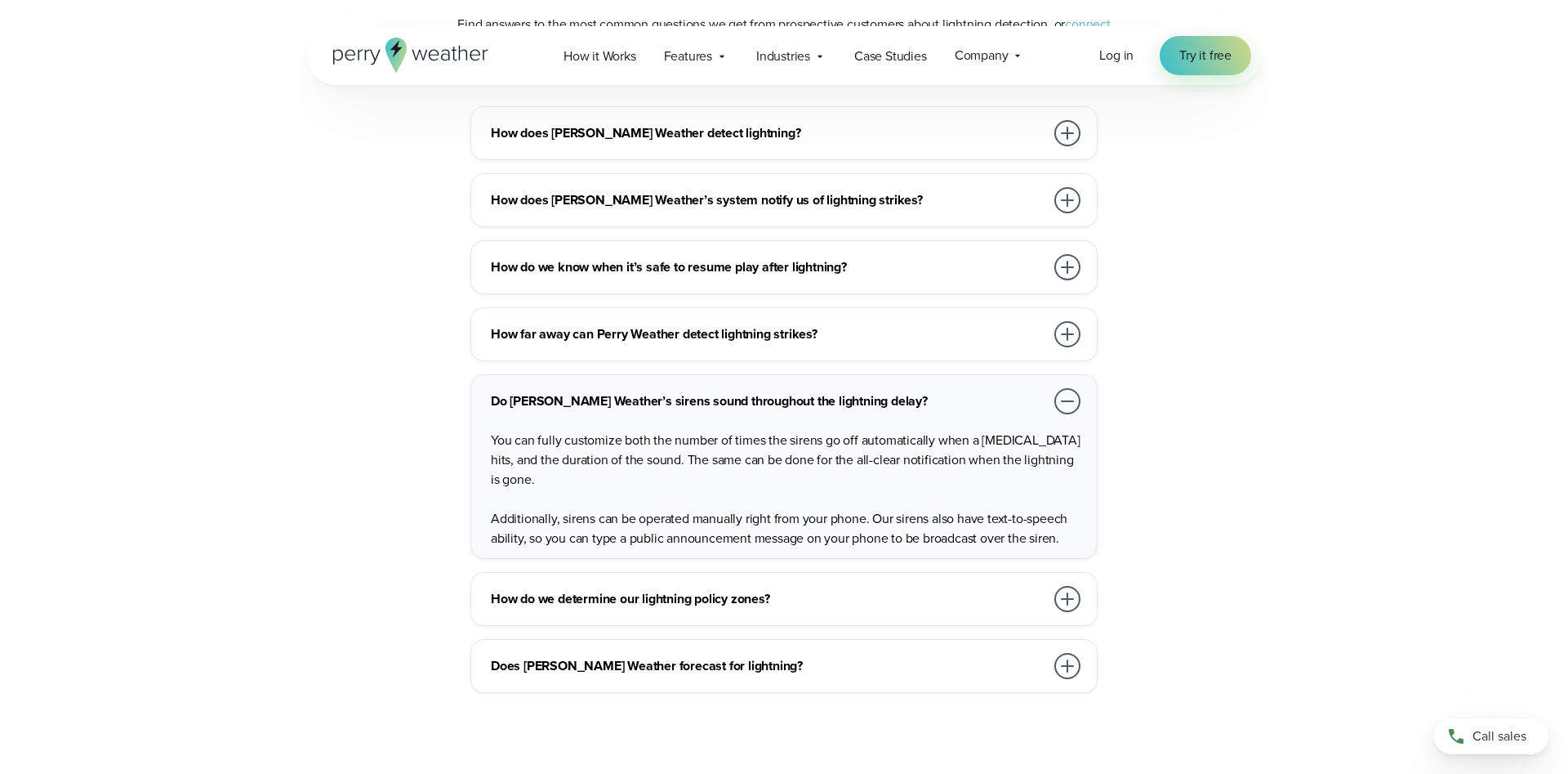
scroll to position [3835, 0]
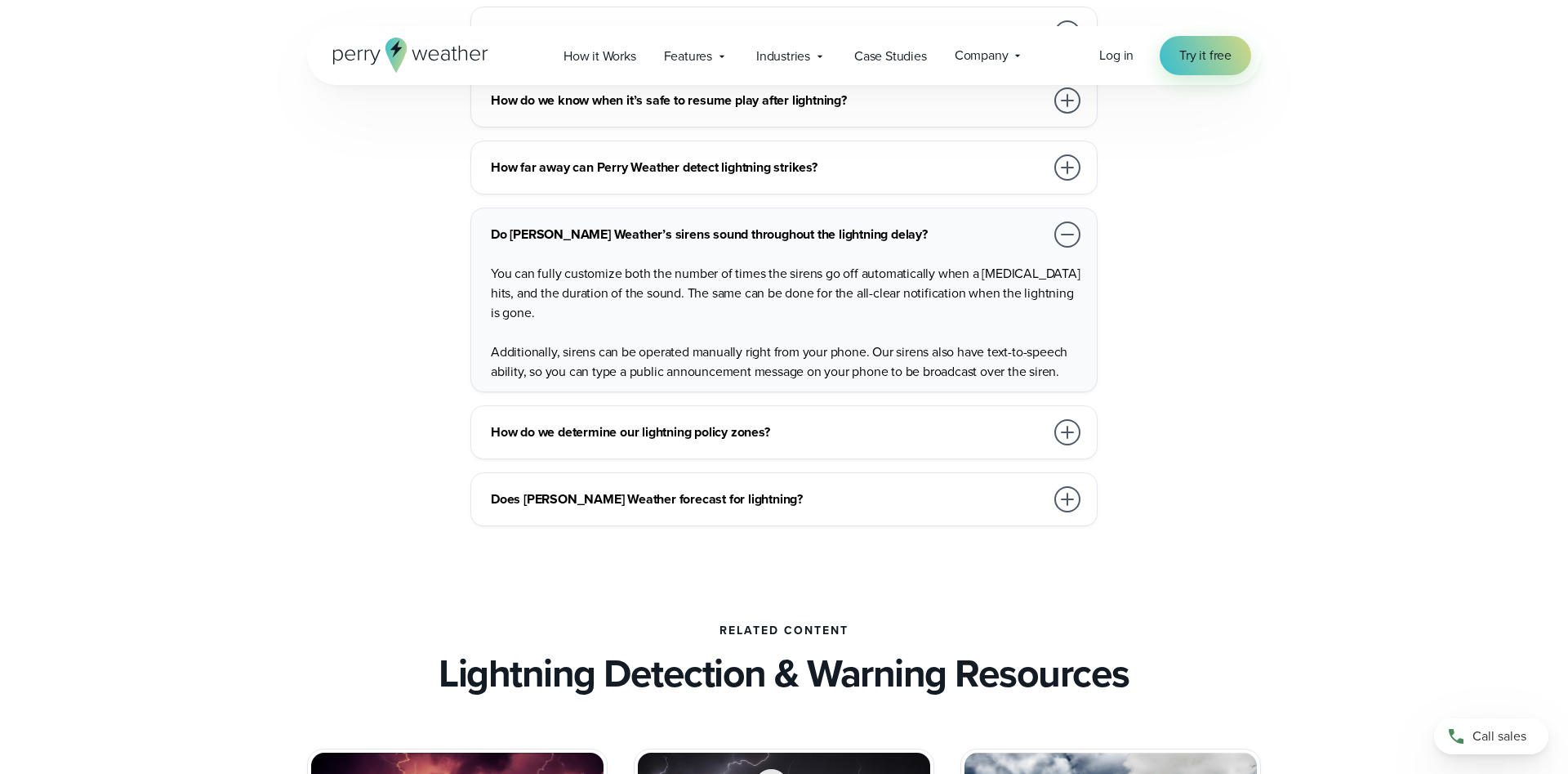
click at [1058, 428] on div at bounding box center [1067, 432] width 26 height 26
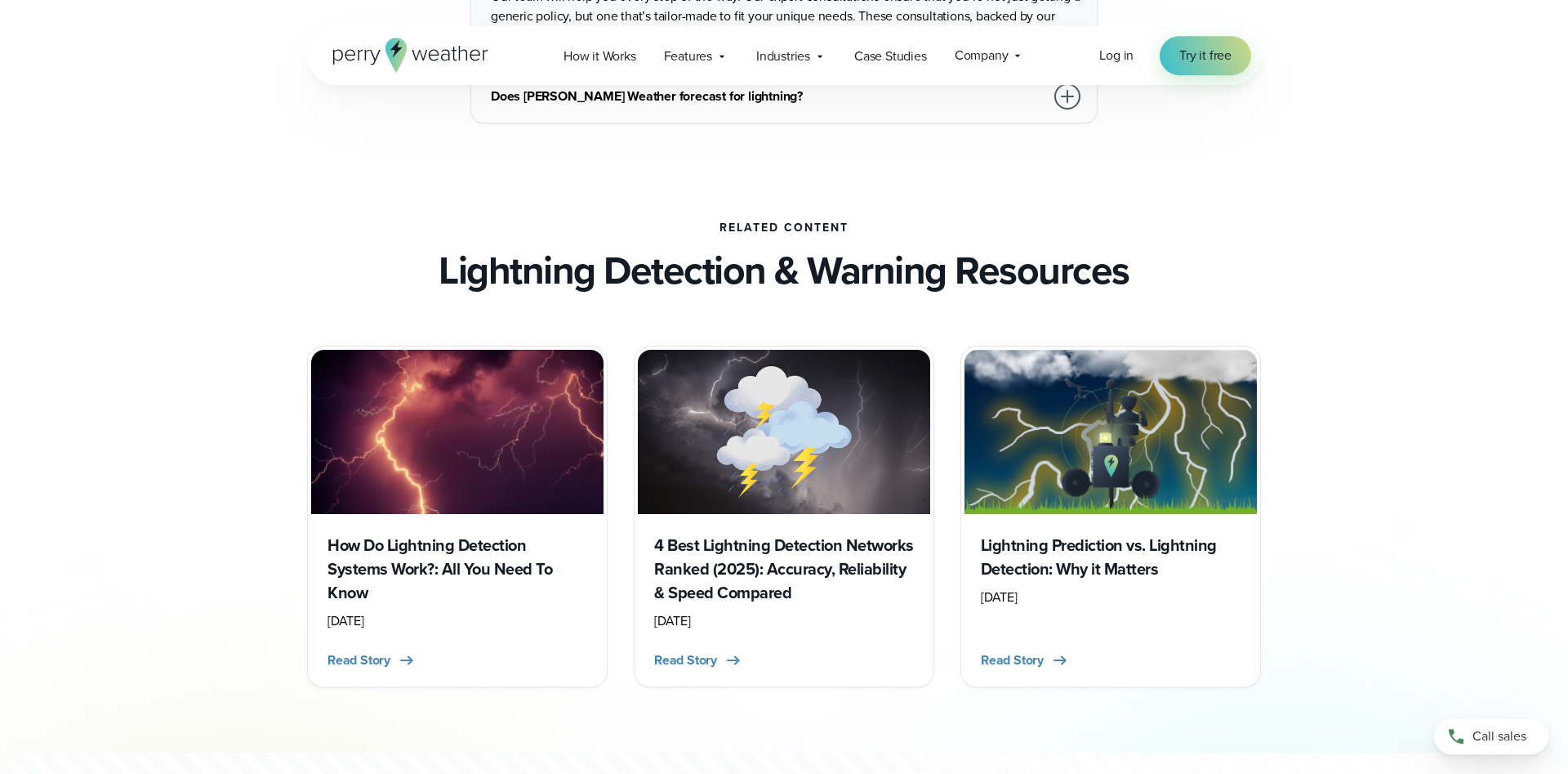
scroll to position [4252, 0]
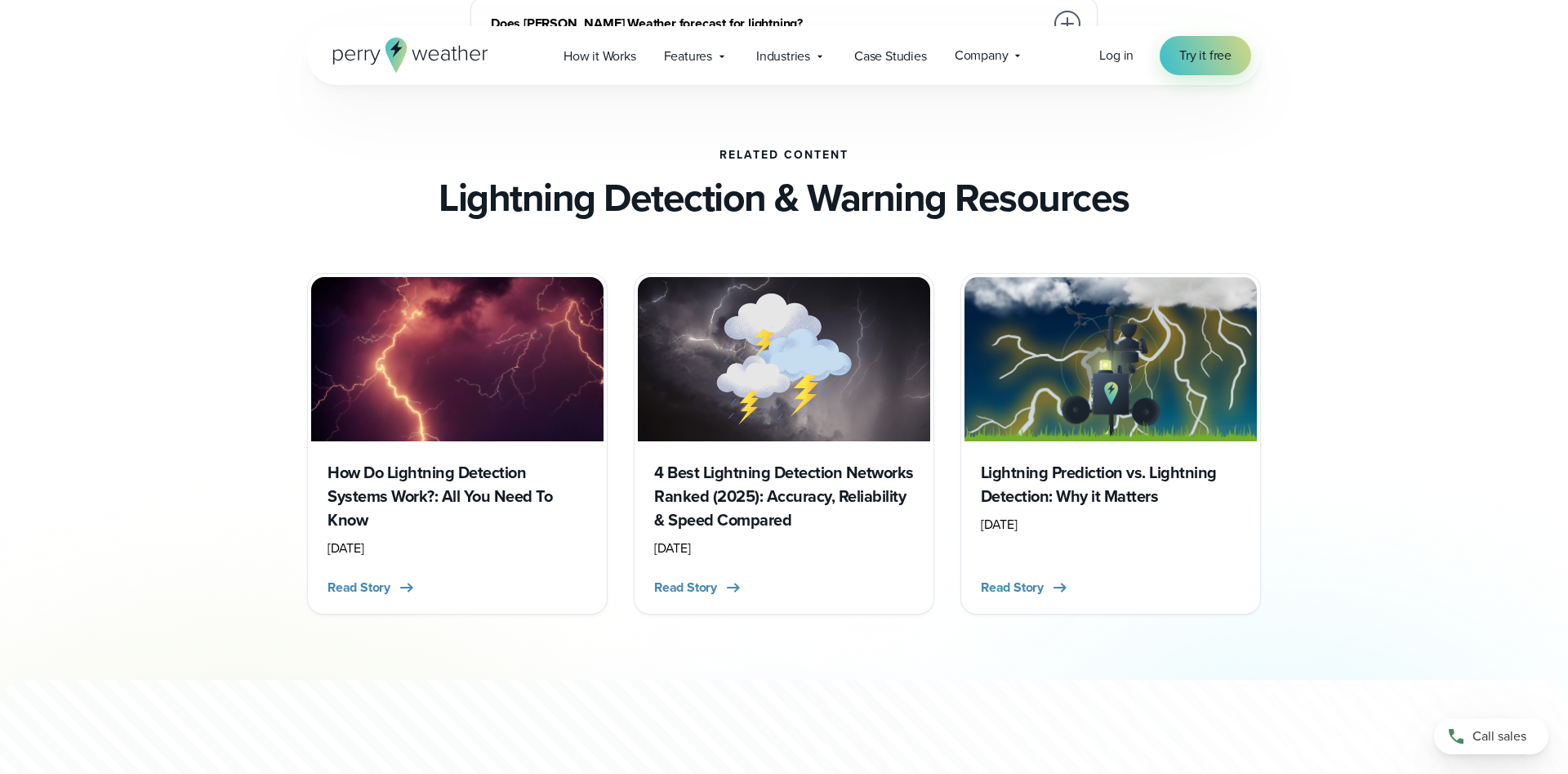
click at [765, 492] on h3 "4 Best Lightning Detection Networks Ranked (2025): Accuracy, Reliability & Spee…" at bounding box center [784, 497] width 260 height 71
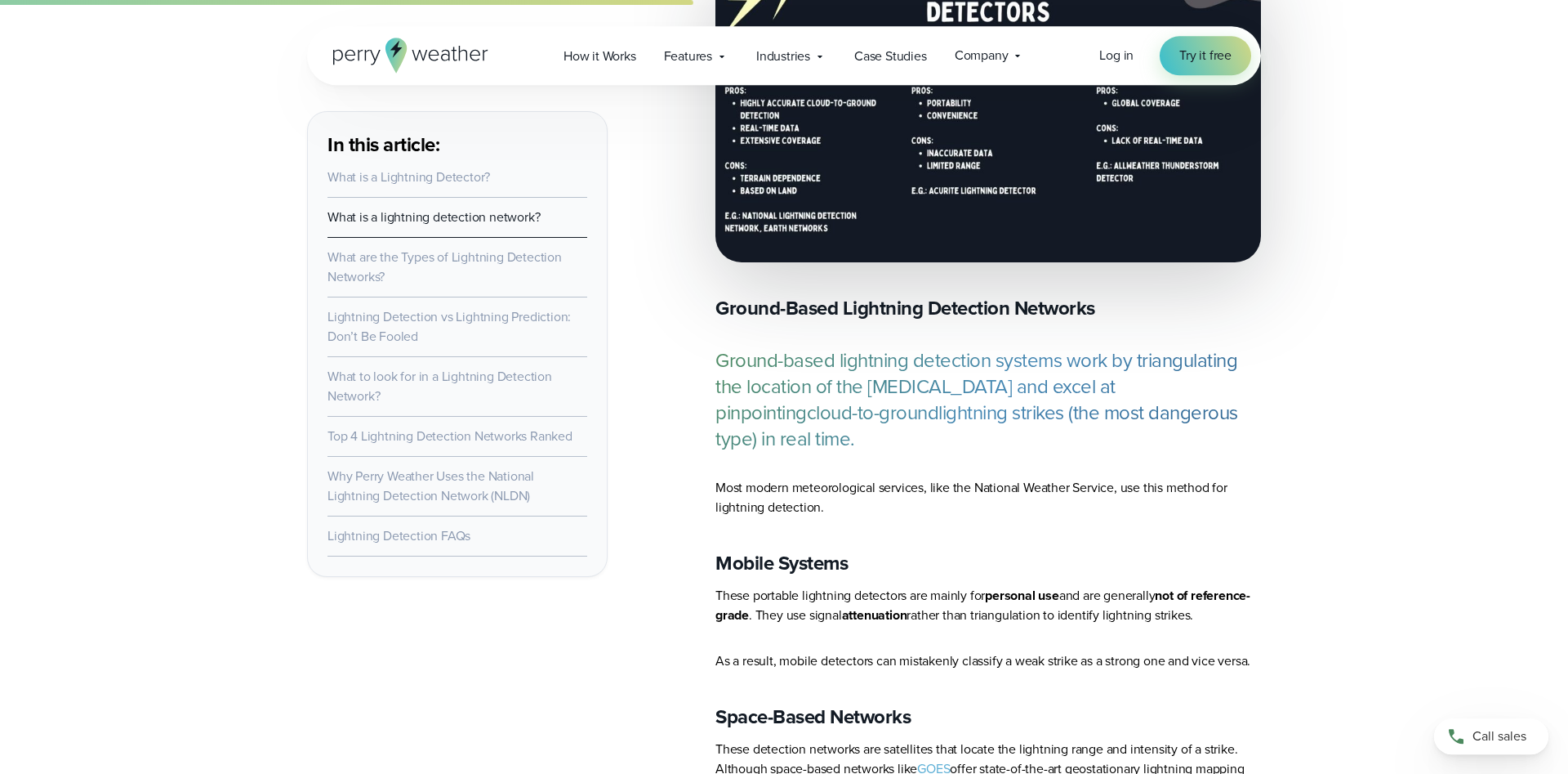
scroll to position [3001, 0]
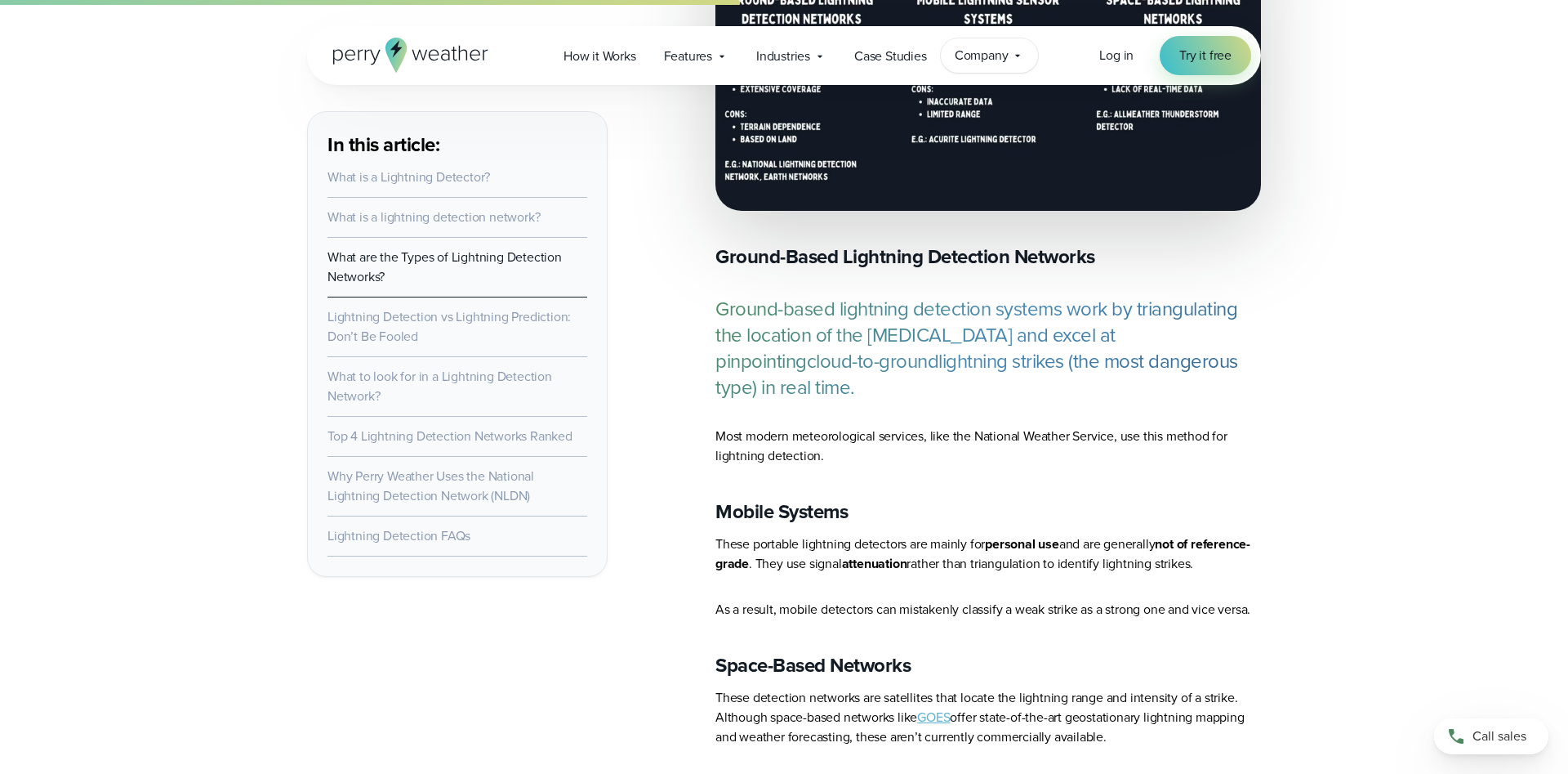
click at [984, 51] on span "Company" at bounding box center [981, 56] width 54 height 20
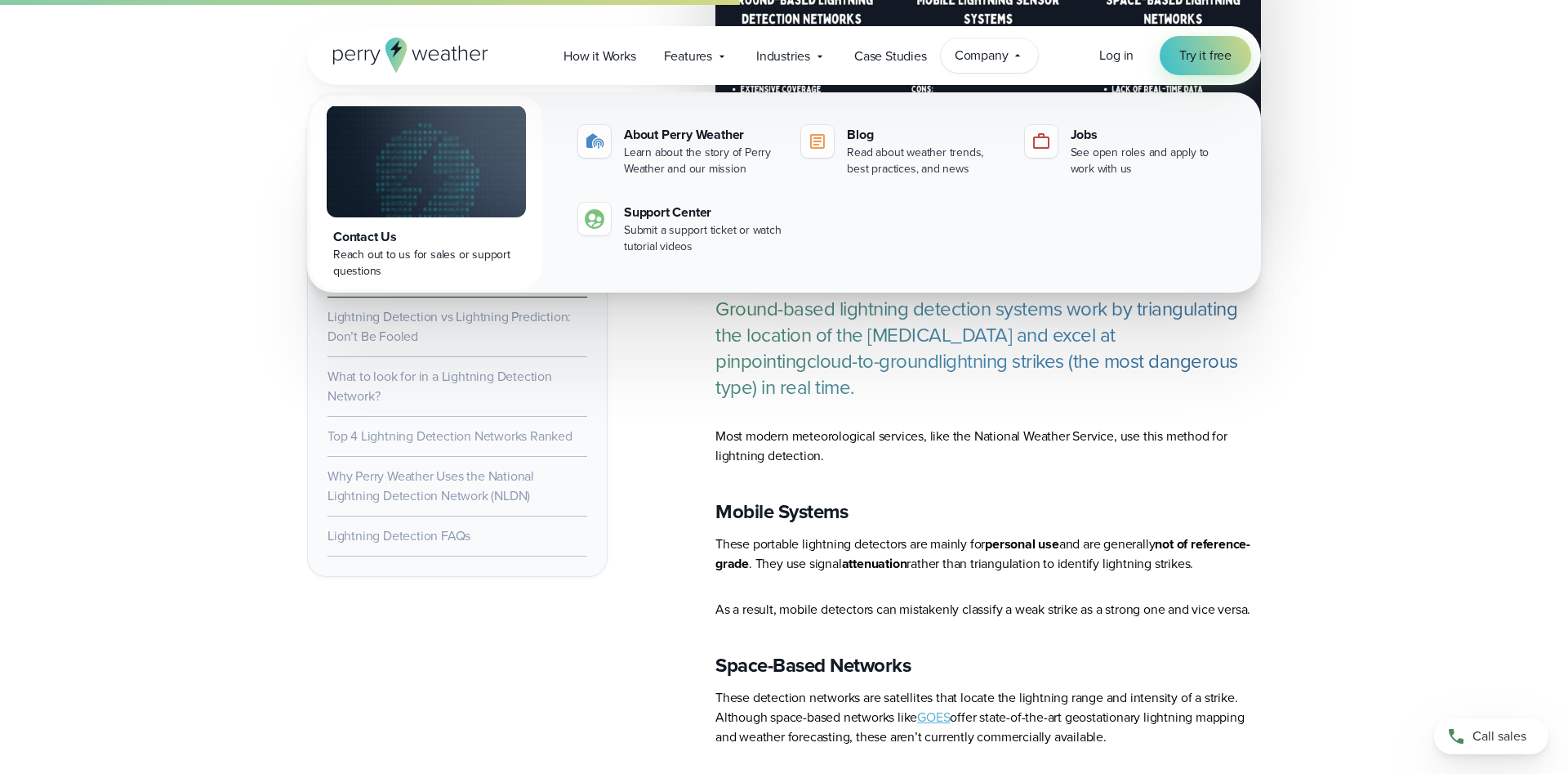
click at [984, 51] on span "Company" at bounding box center [981, 56] width 54 height 20
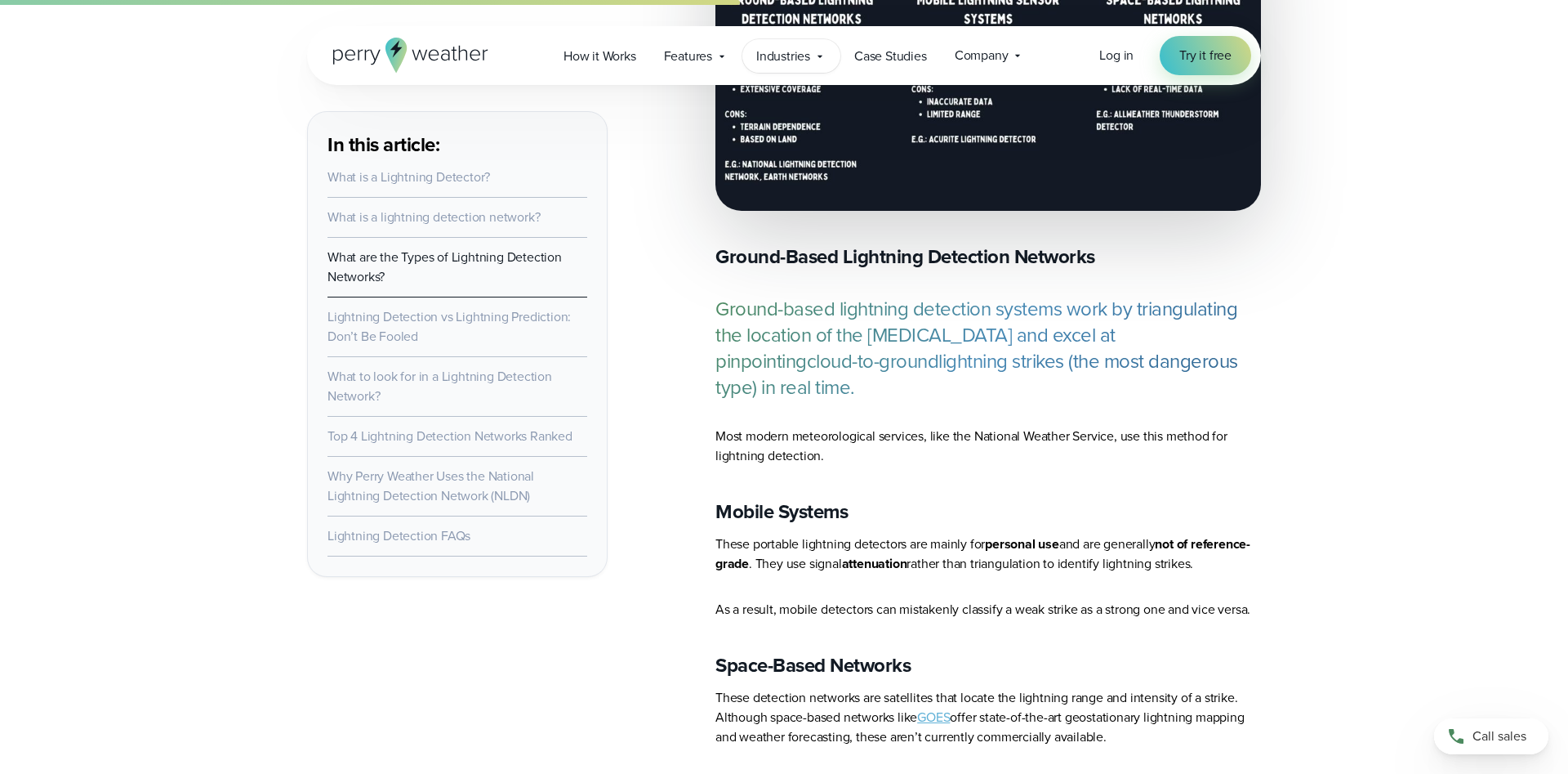
click at [797, 54] on span "Industries" at bounding box center [783, 57] width 54 height 20
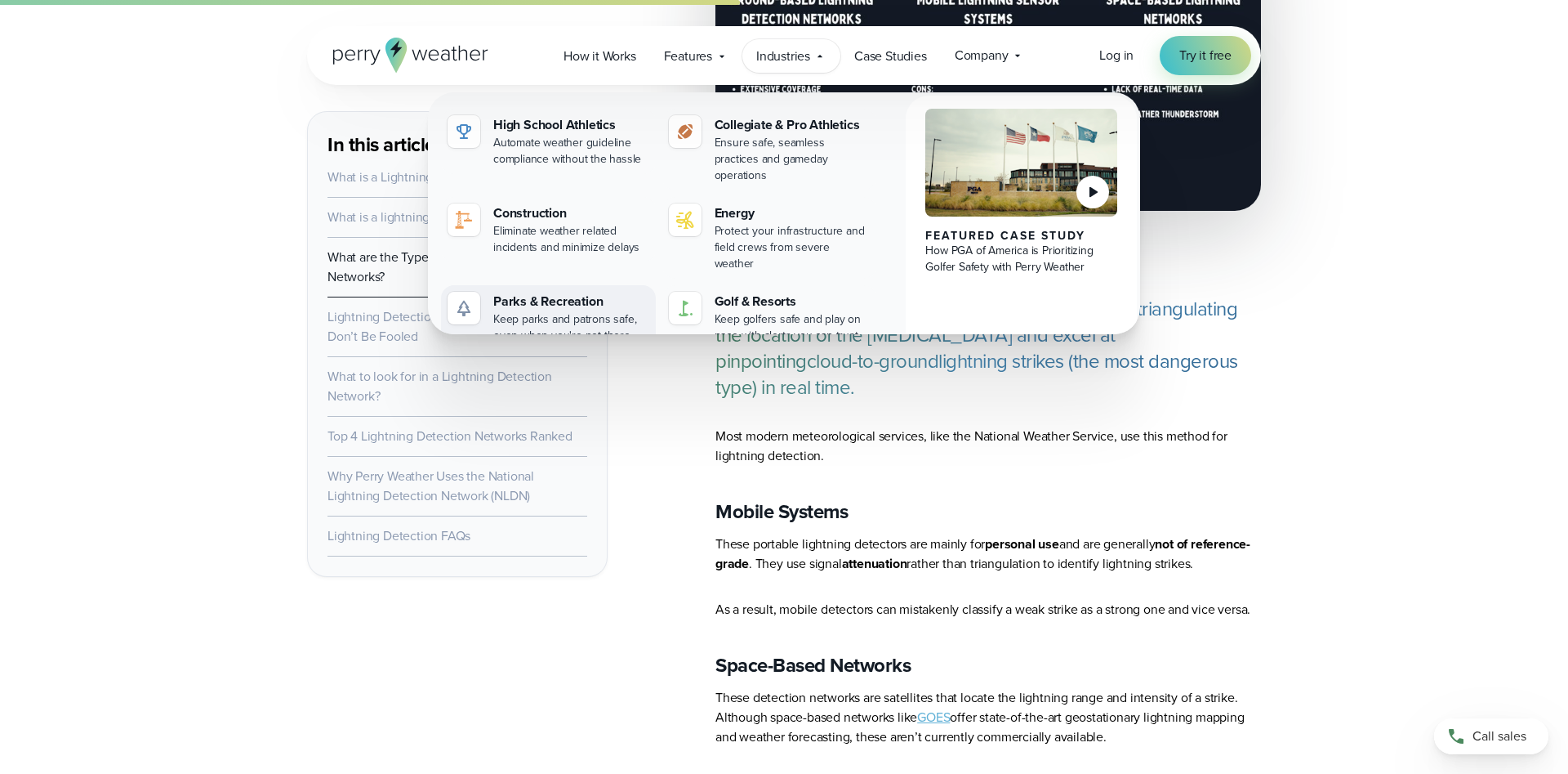
click at [546, 312] on div "Keep parks and patrons safe, even when you're not there" at bounding box center [571, 328] width 156 height 33
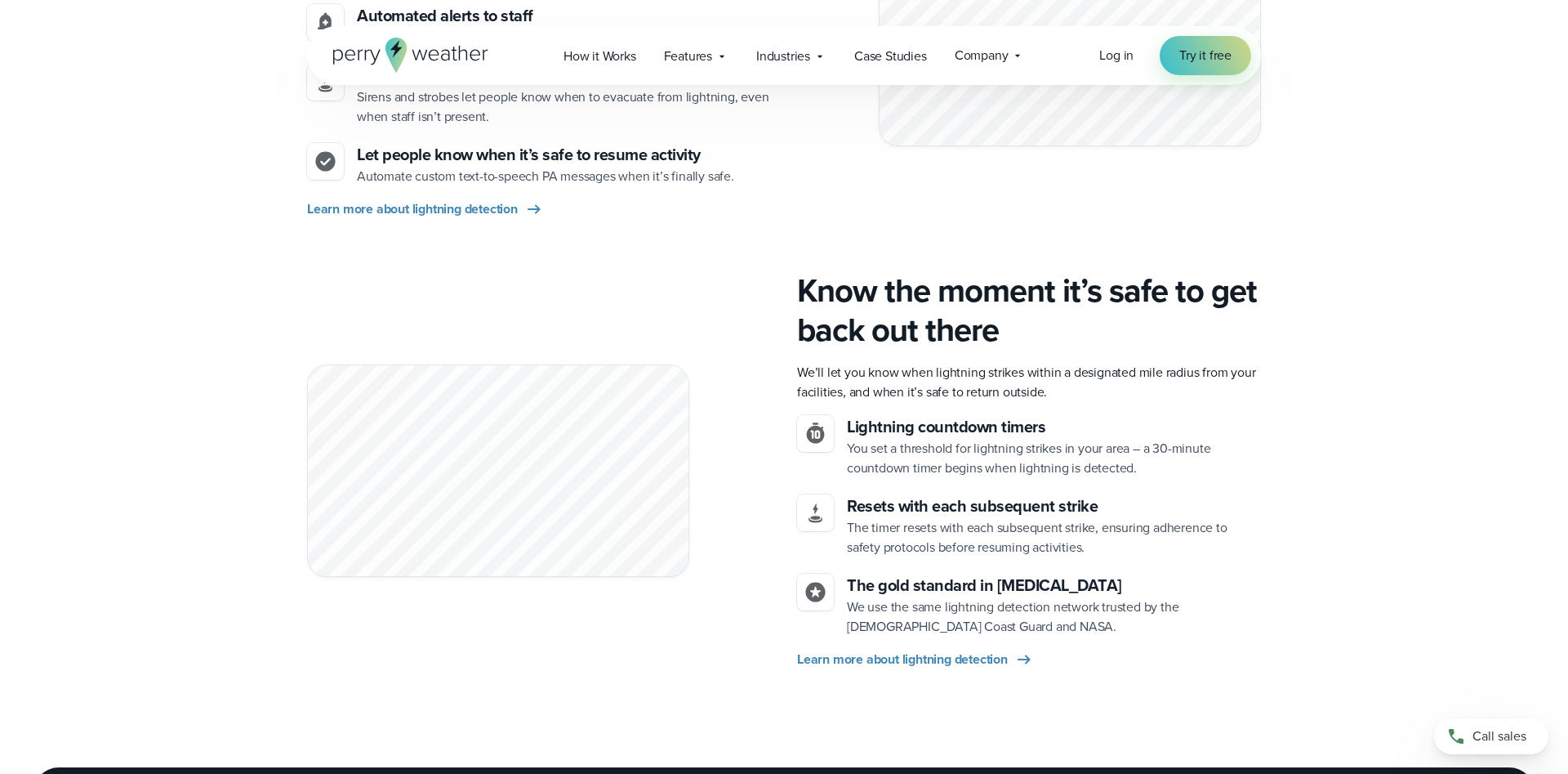
scroll to position [1584, 0]
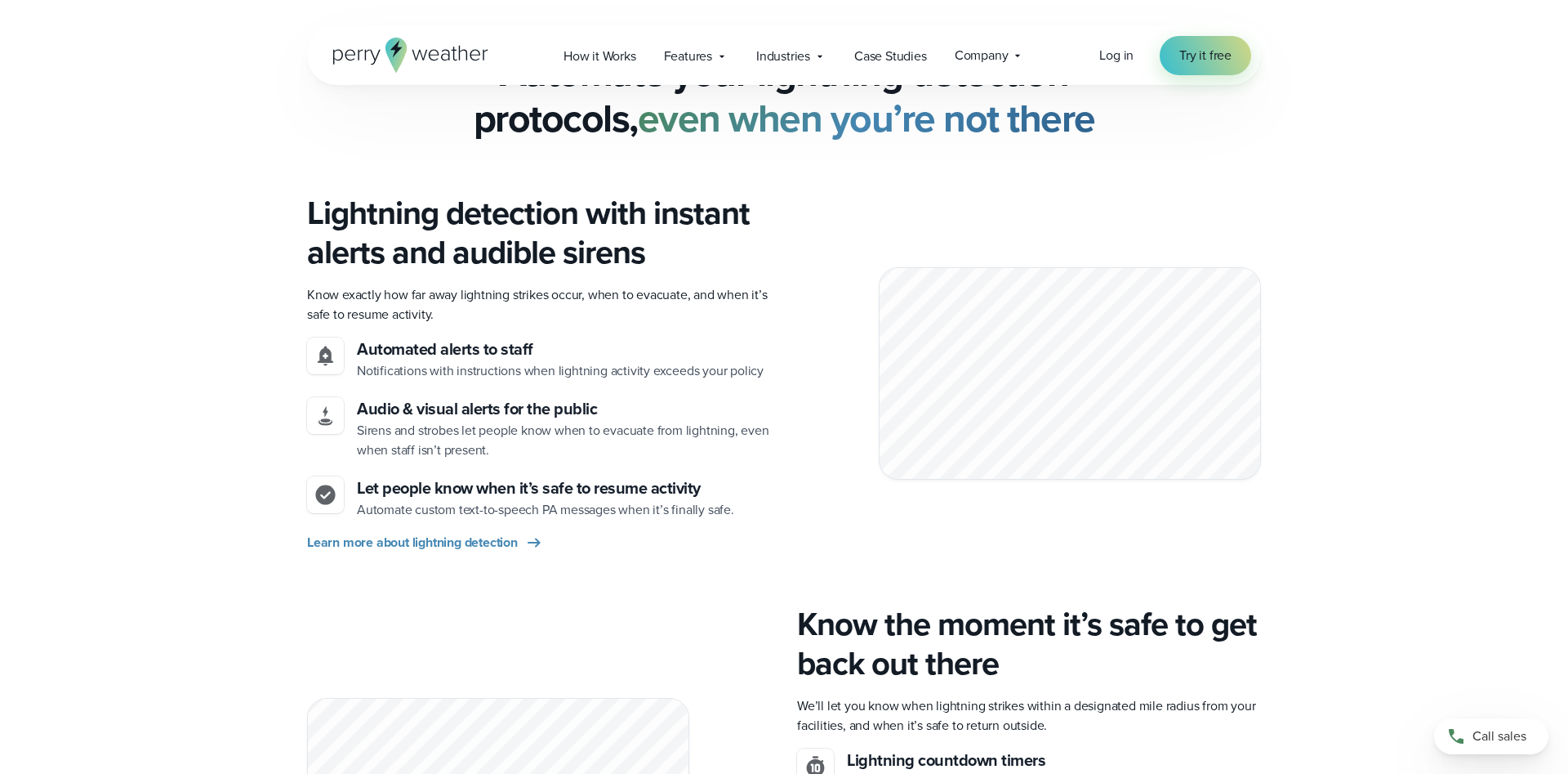
click at [1425, 360] on div "Lightning detection with instant alerts and audible sirens Know exactly how far…" at bounding box center [784, 373] width 1568 height 359
